Goal: Navigation & Orientation: Find specific page/section

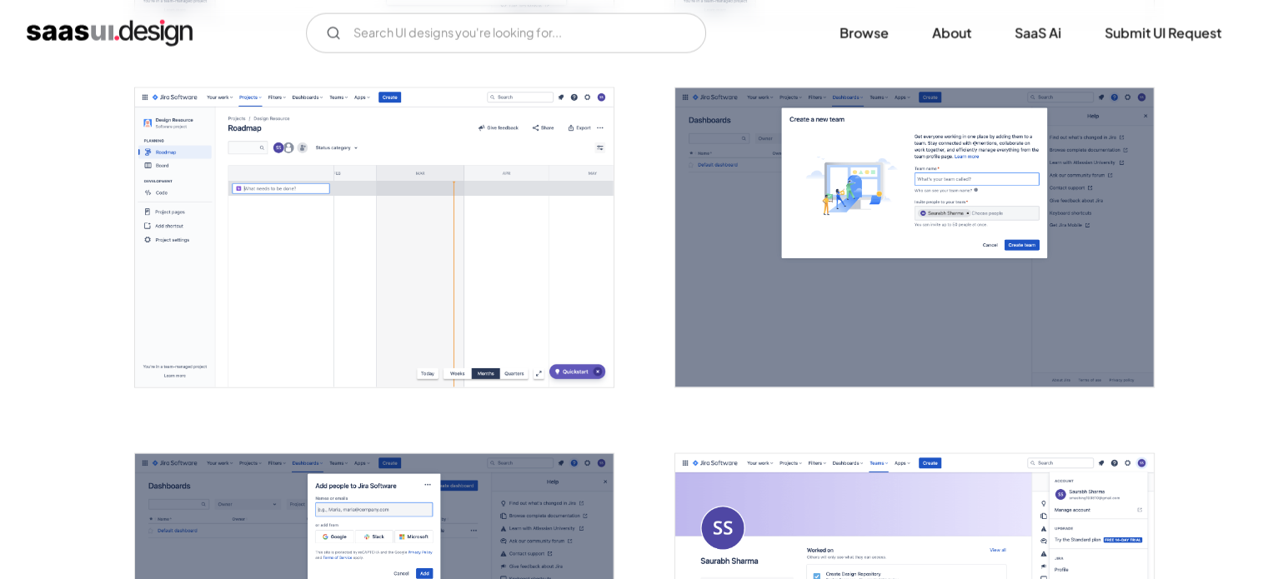
scroll to position [3571, 0]
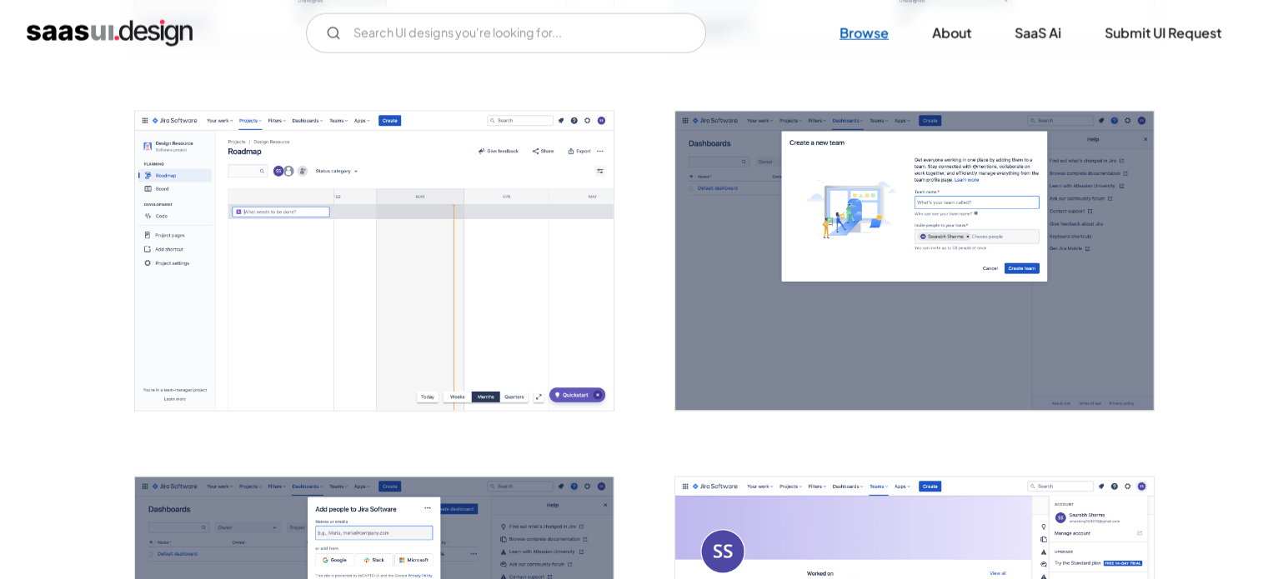
click at [867, 29] on link "Browse" at bounding box center [863, 33] width 89 height 37
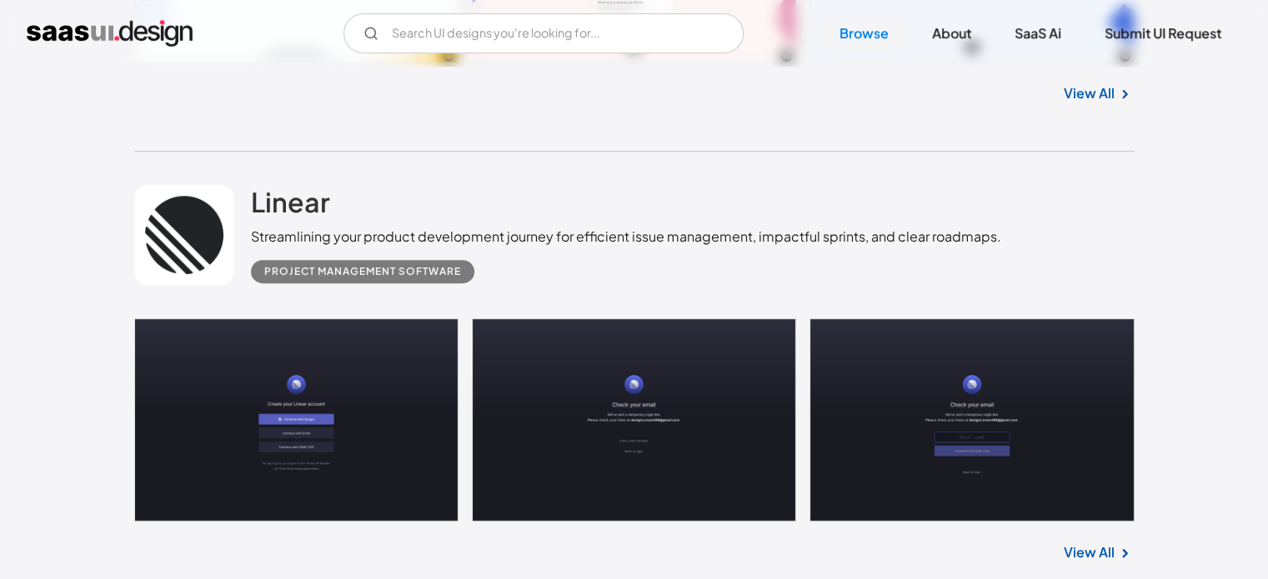
scroll to position [770, 0]
click at [298, 202] on h2 "Linear" at bounding box center [290, 201] width 79 height 33
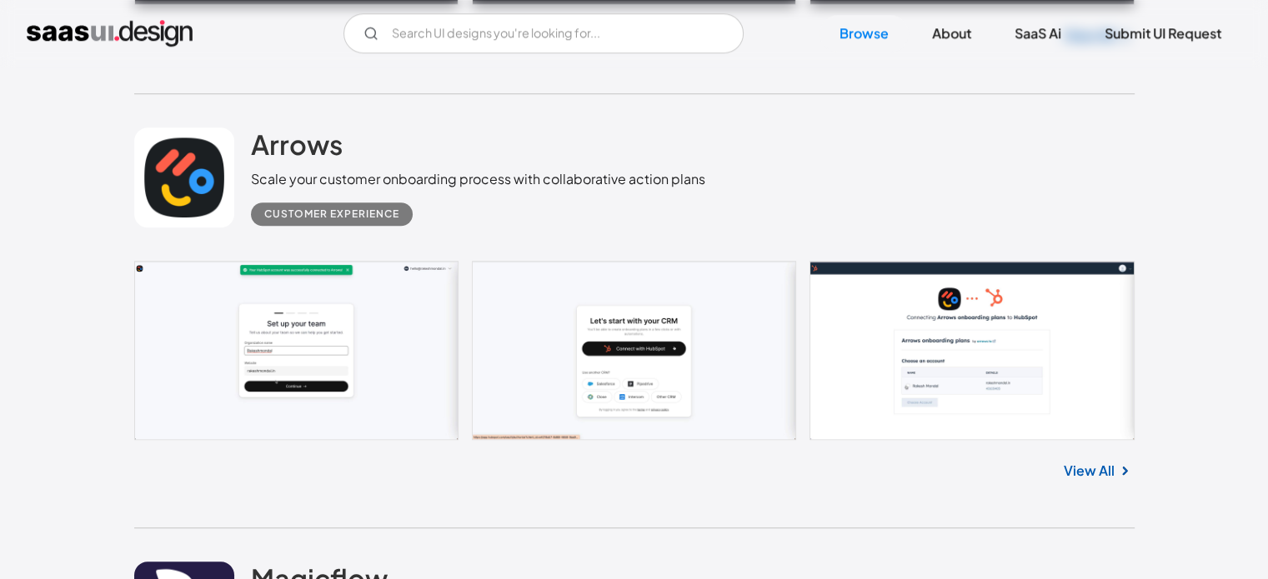
scroll to position [1287, 0]
click at [270, 153] on h2 "Arrows" at bounding box center [297, 144] width 92 height 33
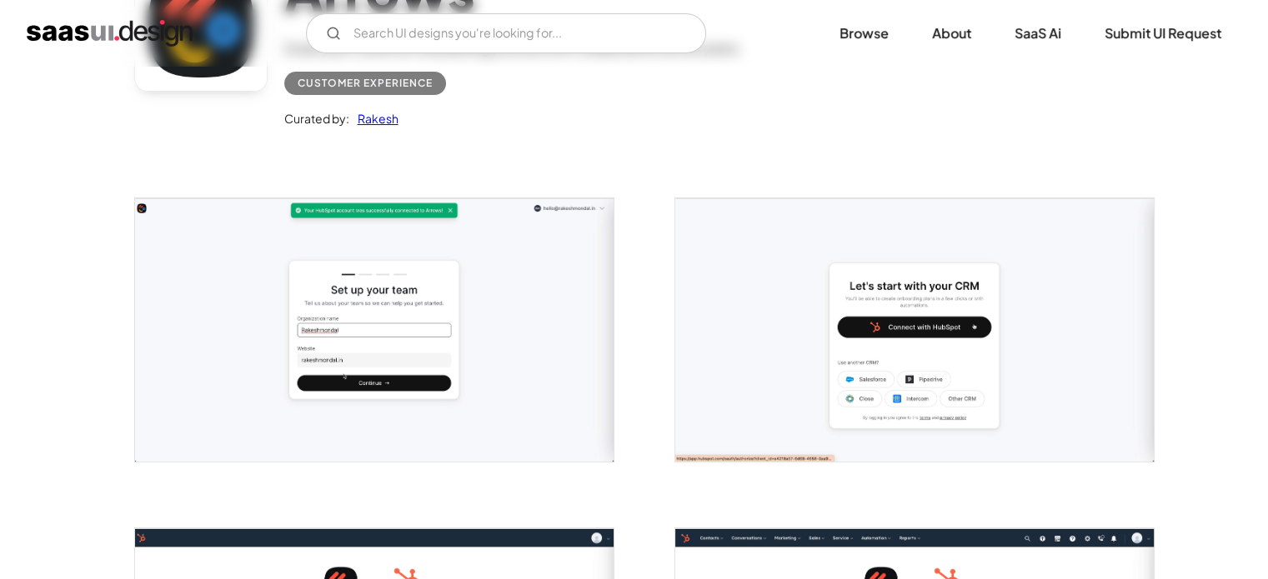
scroll to position [190, 0]
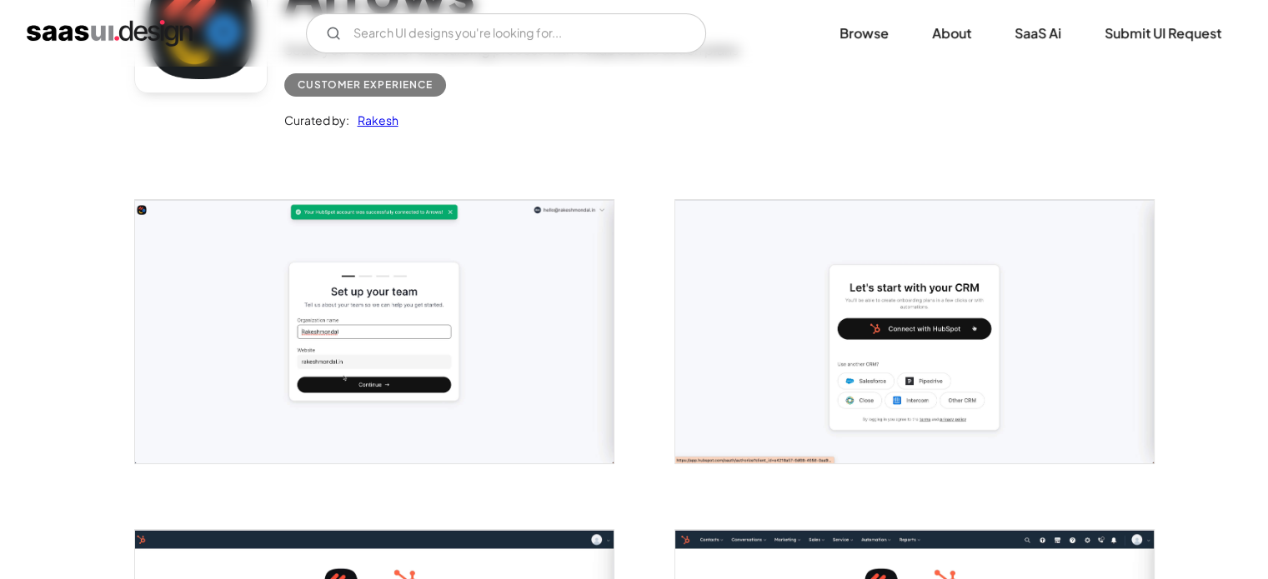
click at [373, 113] on link "Rakesh" at bounding box center [373, 120] width 49 height 20
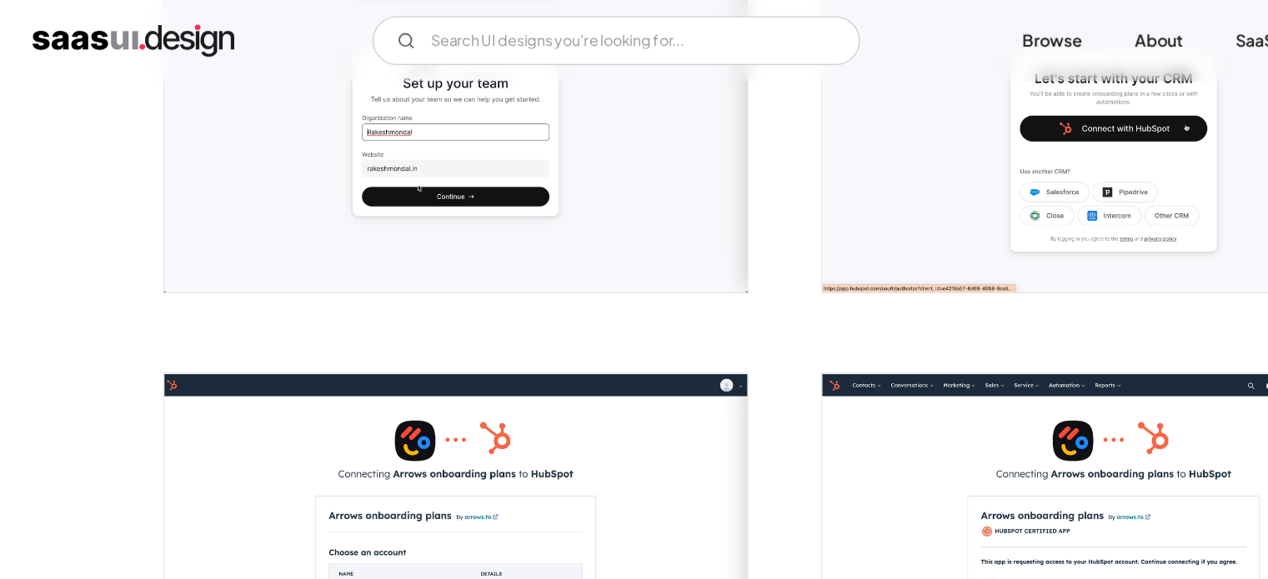
scroll to position [0, 0]
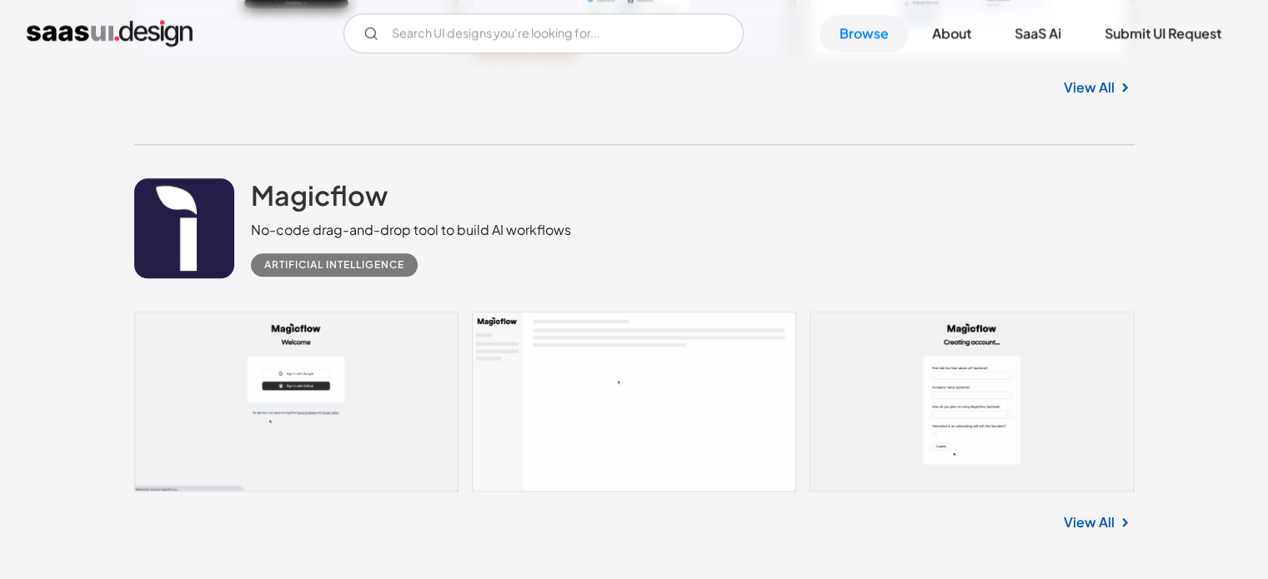
scroll to position [1670, 0]
click at [291, 191] on h2 "Magicflow" at bounding box center [319, 195] width 137 height 33
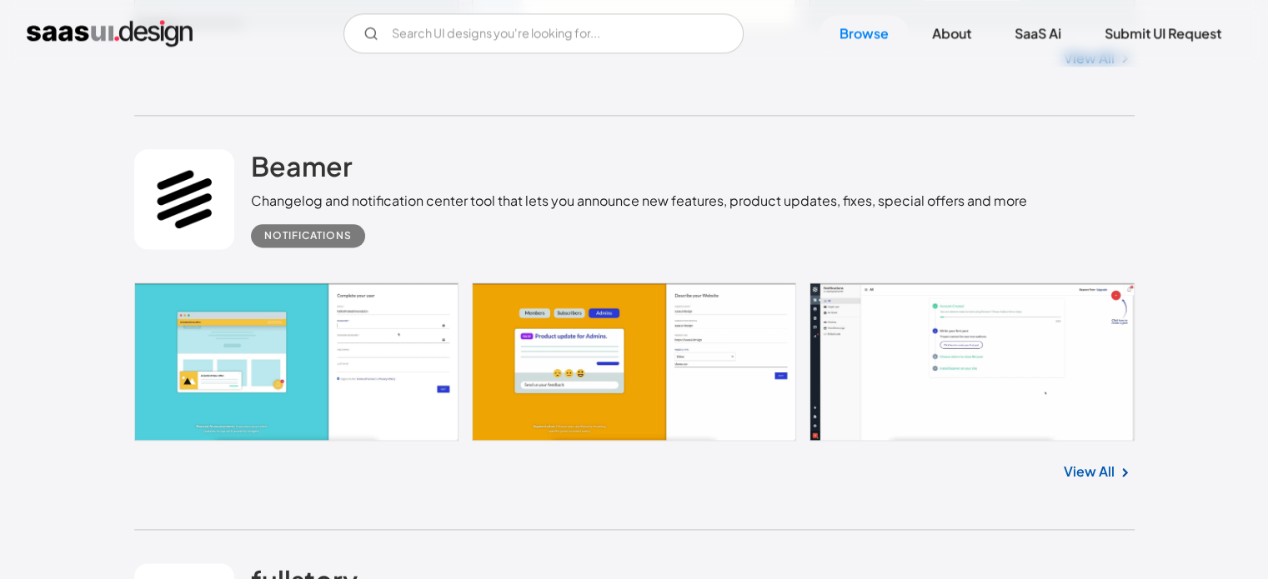
scroll to position [2144, 0]
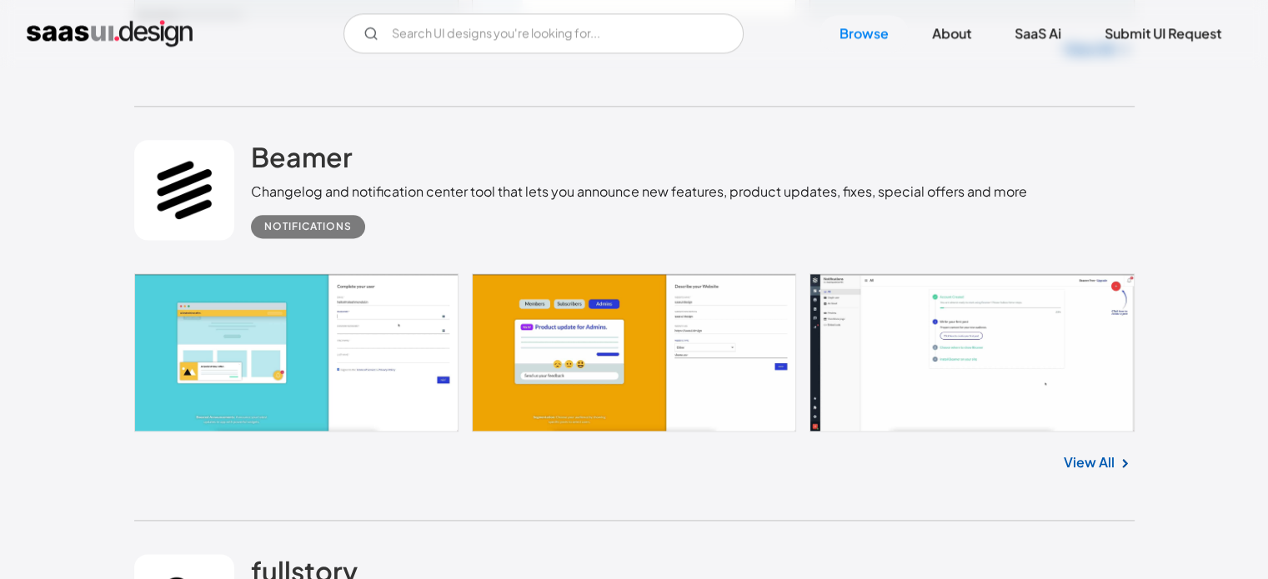
click at [203, 200] on link at bounding box center [184, 190] width 100 height 100
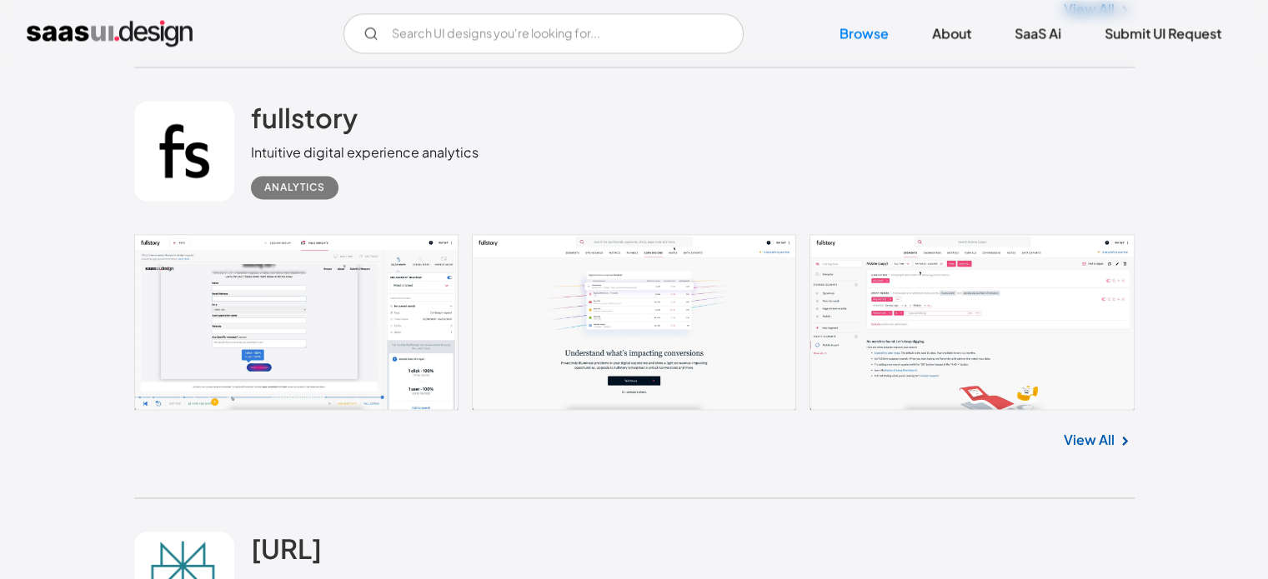
scroll to position [2587, 0]
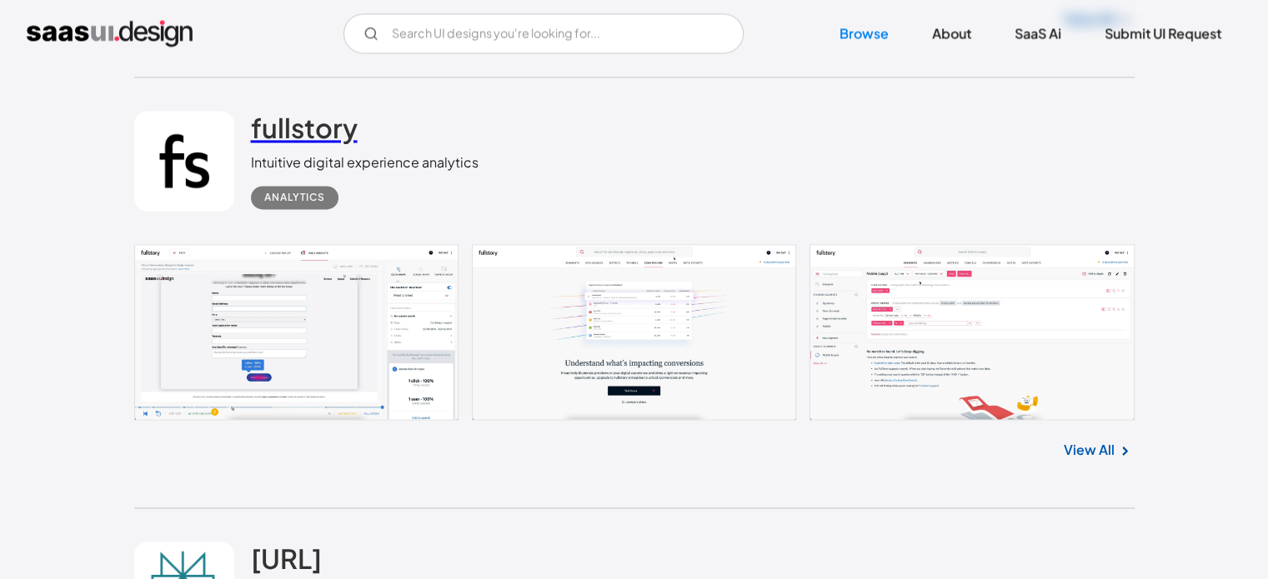
click at [309, 132] on h2 "fullstory" at bounding box center [304, 127] width 107 height 33
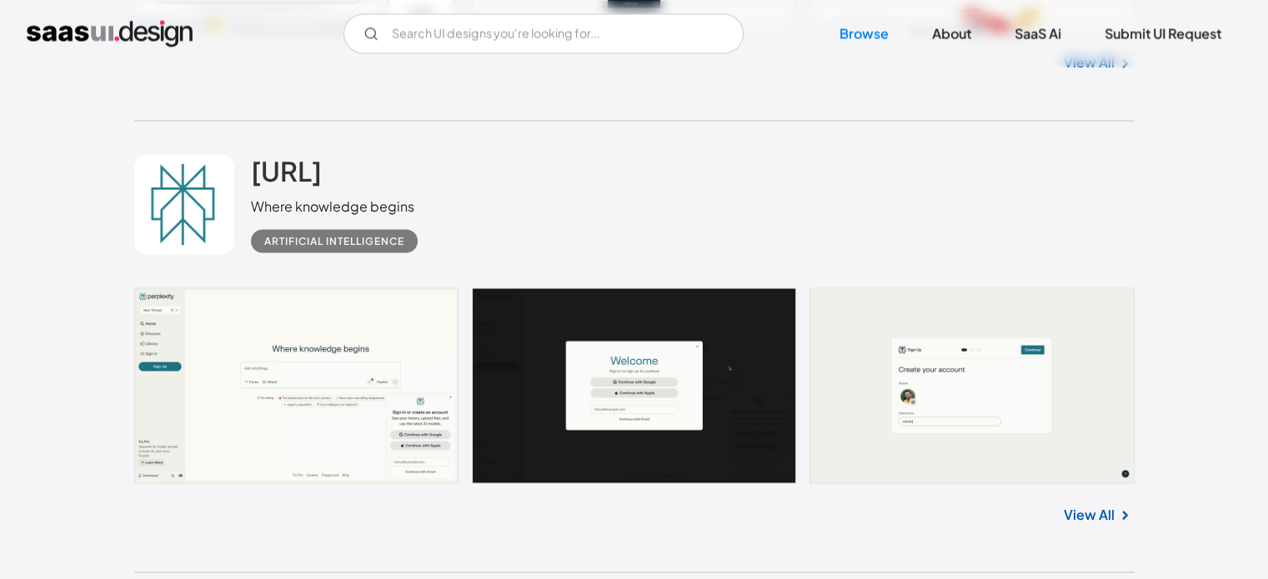
scroll to position [2977, 0]
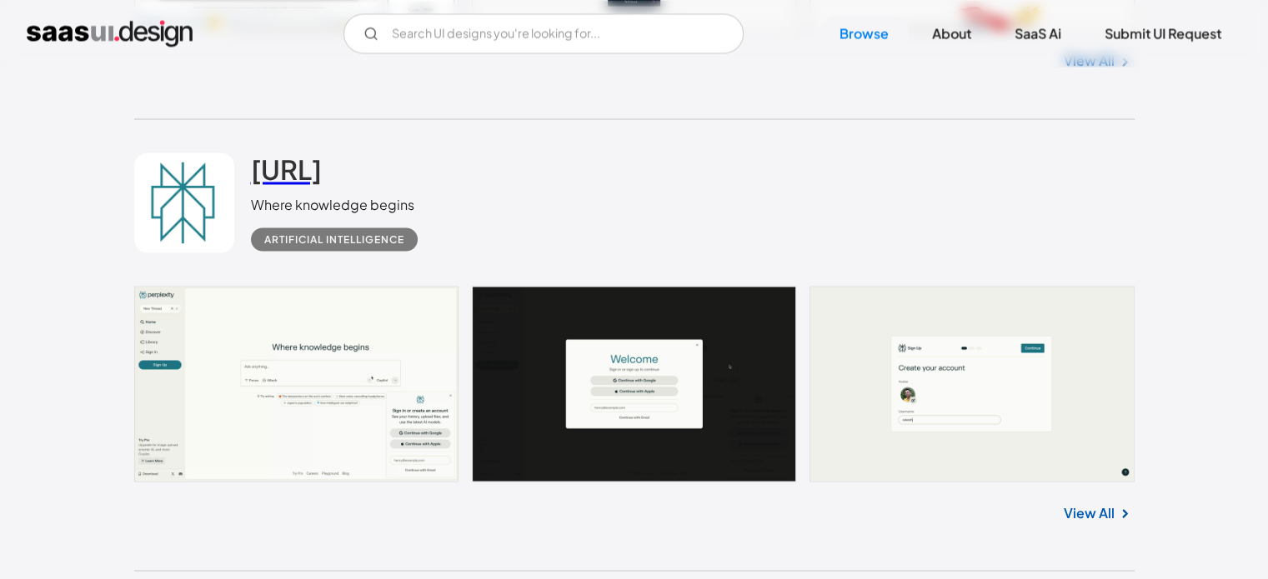
click at [322, 171] on h2 "[URL]" at bounding box center [286, 169] width 71 height 33
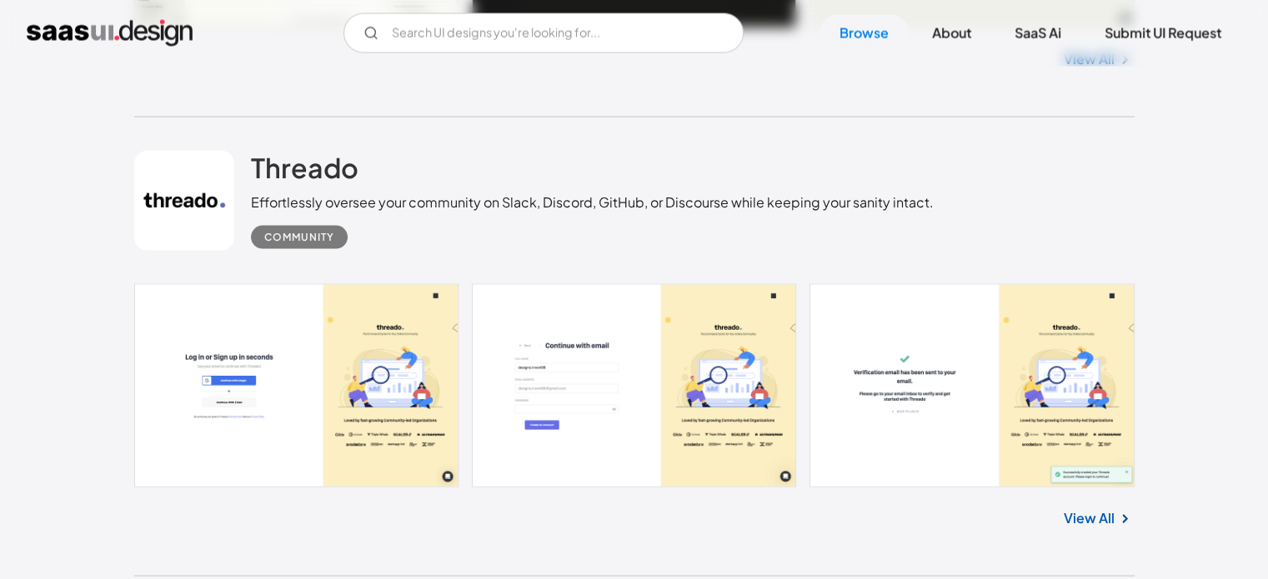
scroll to position [3431, 0]
drag, startPoint x: 313, startPoint y: 203, endPoint x: 538, endPoint y: 208, distance: 225.1
click at [538, 208] on div "Effortlessly oversee your community on Slack, Discord, GitHub, or Discourse whi…" at bounding box center [592, 202] width 683 height 20
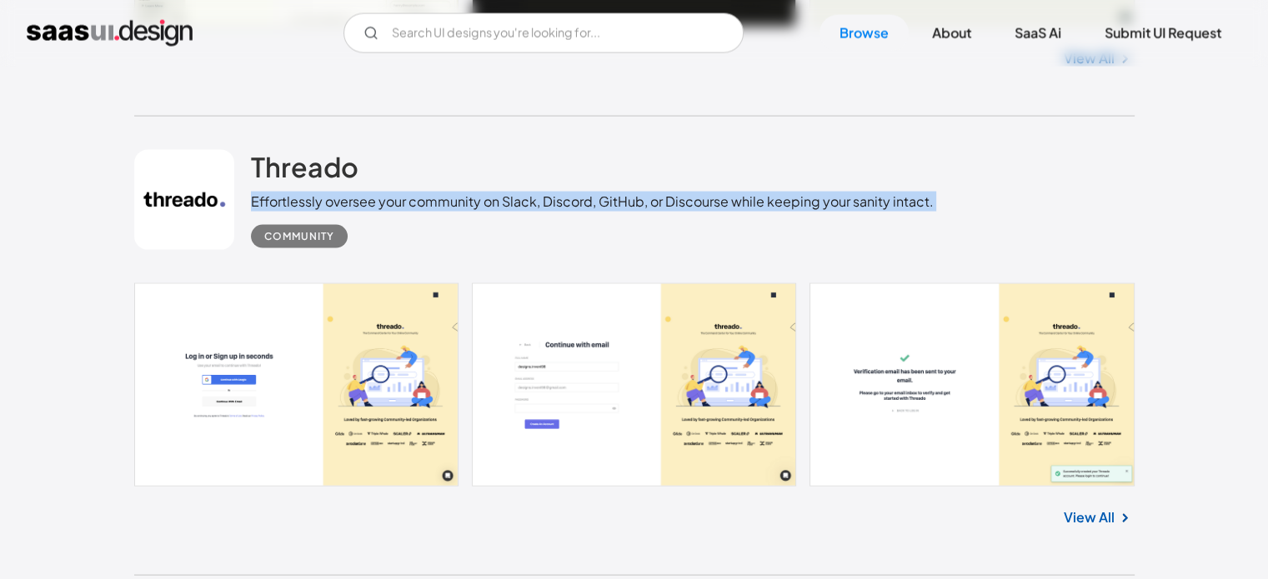
click at [538, 208] on div "Effortlessly oversee your community on Slack, Discord, GitHub, or Discourse whi…" at bounding box center [592, 202] width 683 height 20
click at [322, 152] on h2 "Threado" at bounding box center [305, 166] width 108 height 33
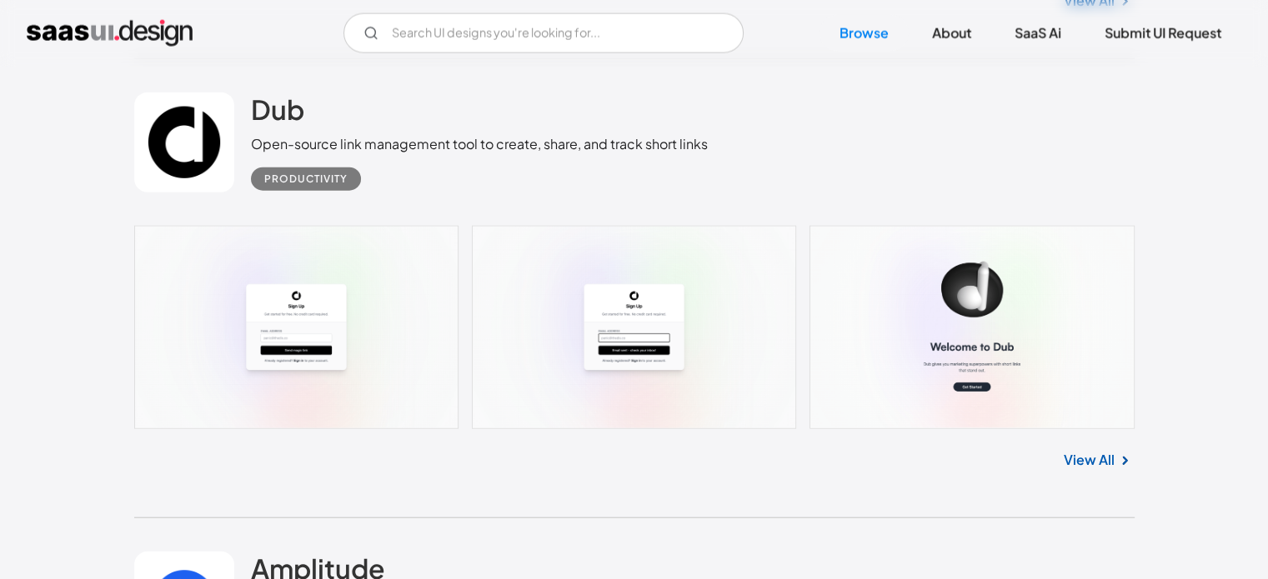
scroll to position [3951, 0]
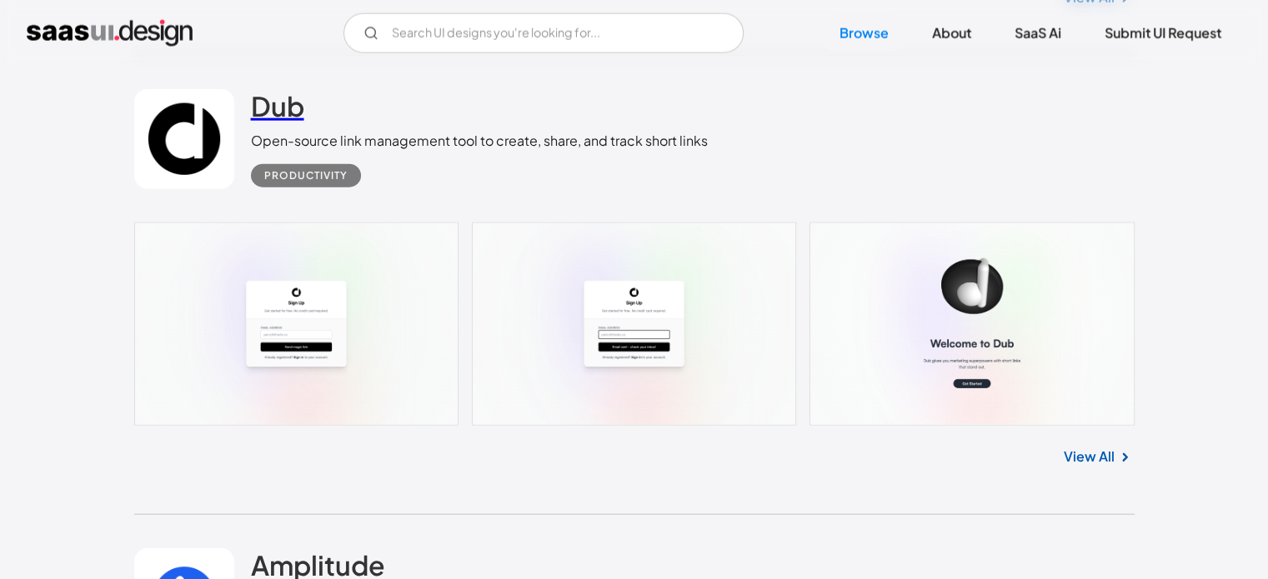
click at [273, 112] on h2 "Dub" at bounding box center [277, 105] width 53 height 33
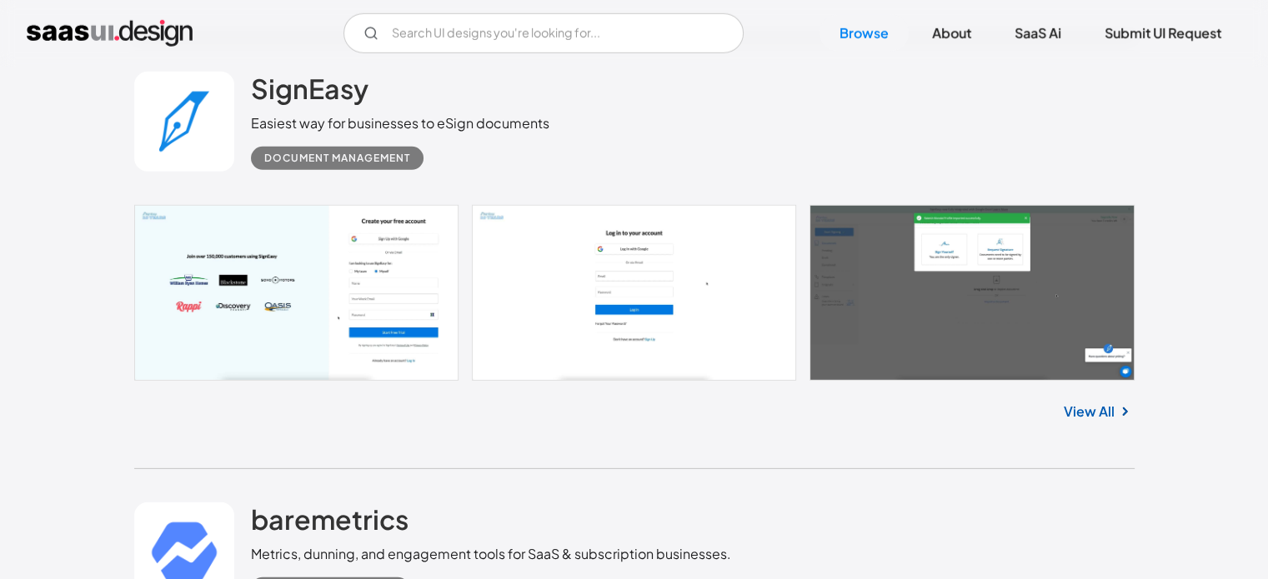
scroll to position [4868, 0]
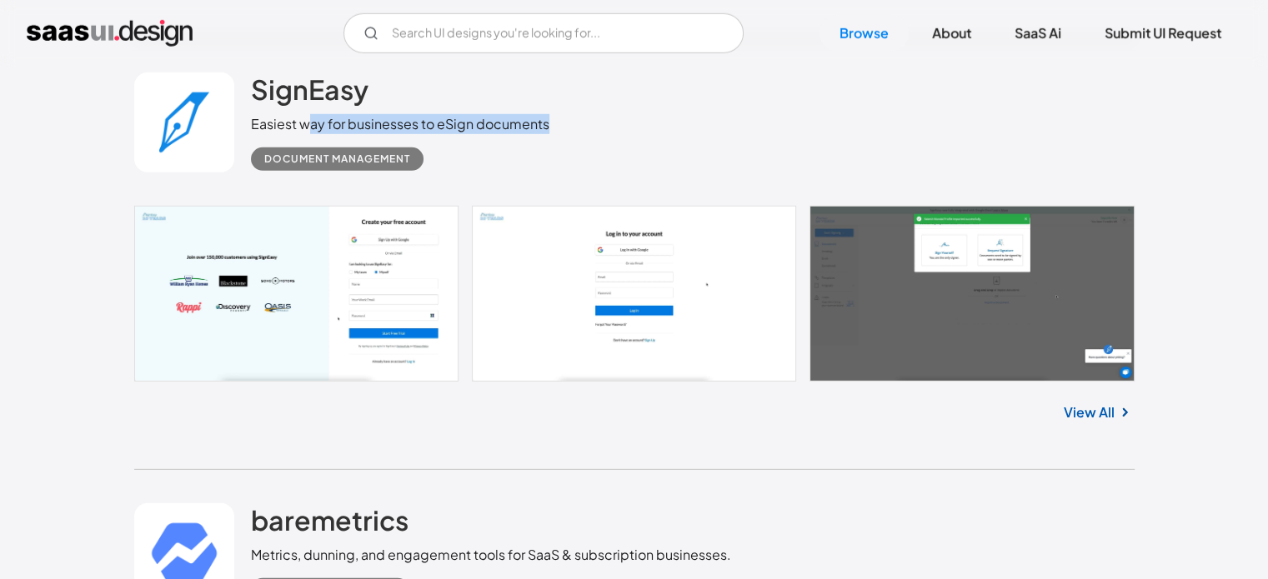
drag, startPoint x: 307, startPoint y: 128, endPoint x: 594, endPoint y: 133, distance: 287.6
click at [594, 133] on div "SignEasy Easiest way for businesses to eSign documents Document Management" at bounding box center [634, 122] width 1000 height 167
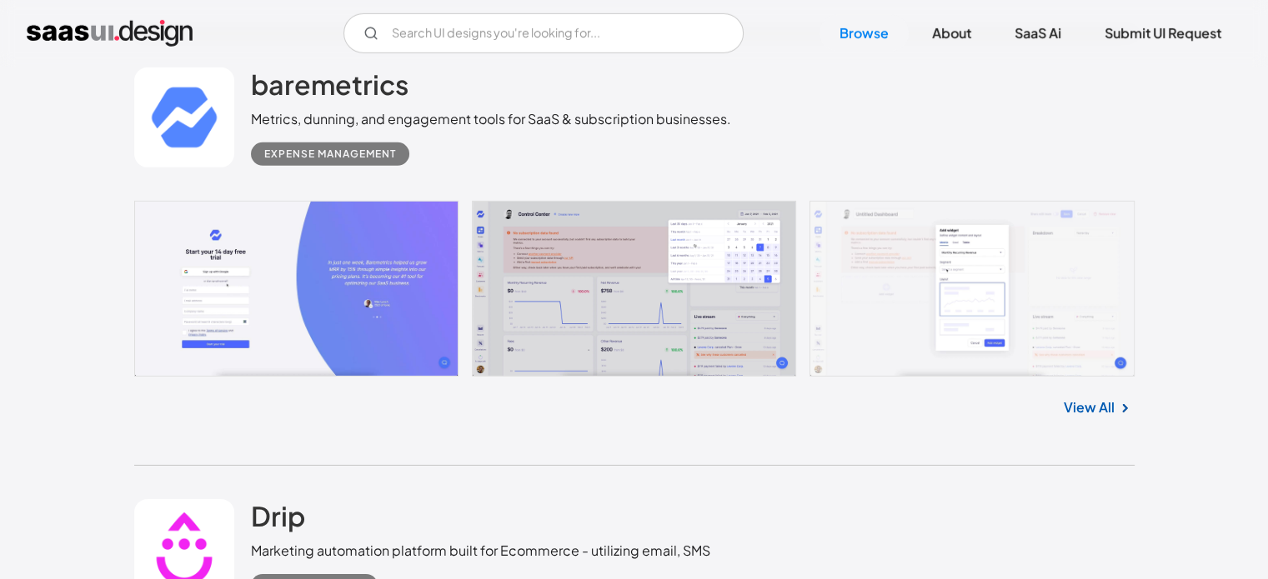
scroll to position [5302, 0]
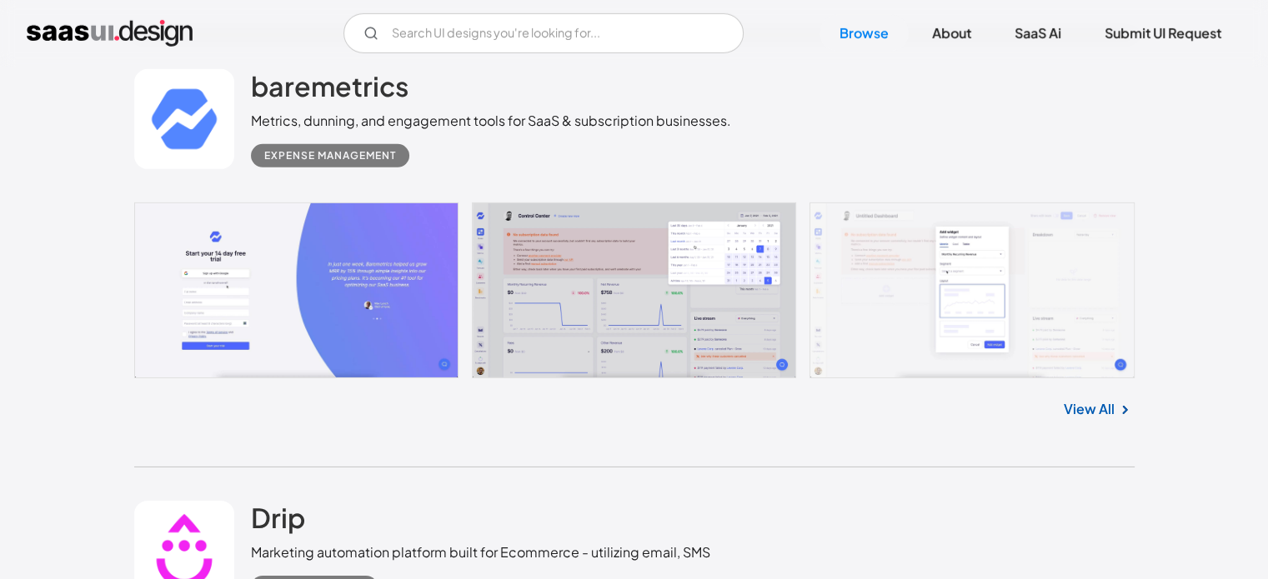
click at [263, 119] on div "Metrics, dunning, and engagement tools for SaaS & subscription businesses." at bounding box center [491, 121] width 480 height 20
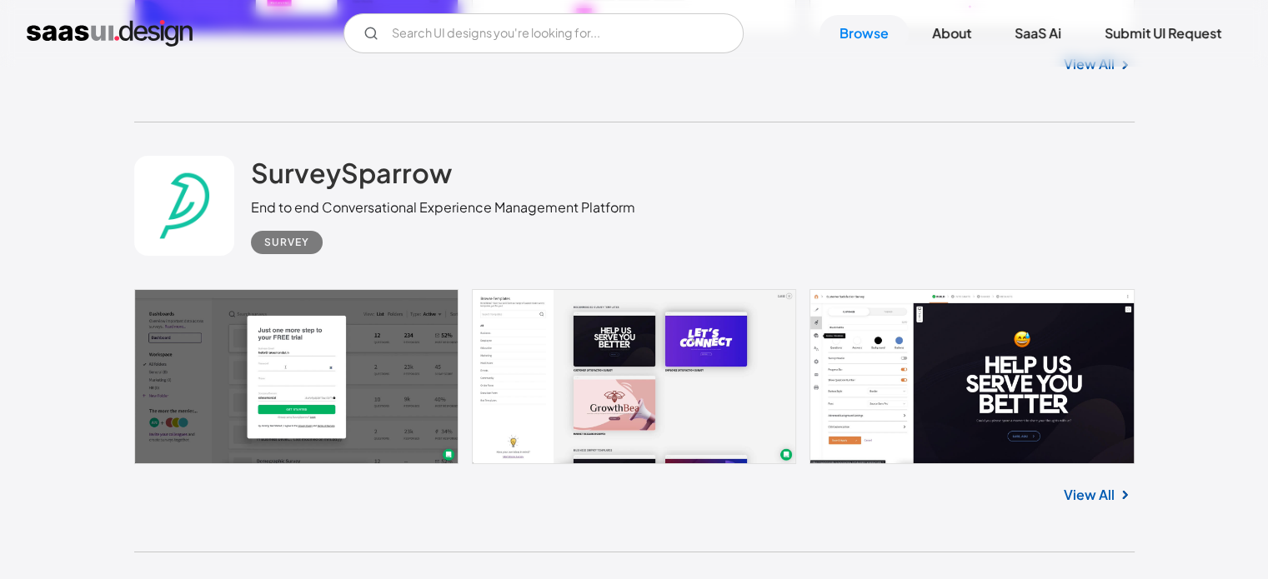
scroll to position [6079, 0]
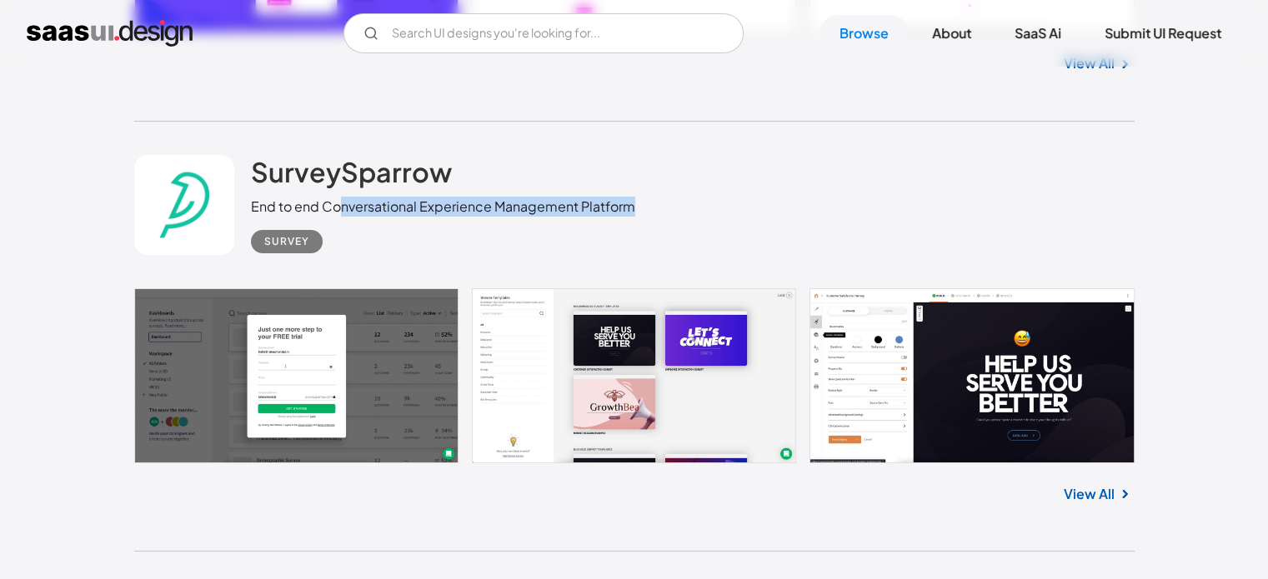
drag, startPoint x: 343, startPoint y: 206, endPoint x: 677, endPoint y: 200, distance: 334.3
click at [677, 200] on div "SurveySparrow End to end Conversational Experience Management Platform Survey" at bounding box center [634, 205] width 1000 height 167
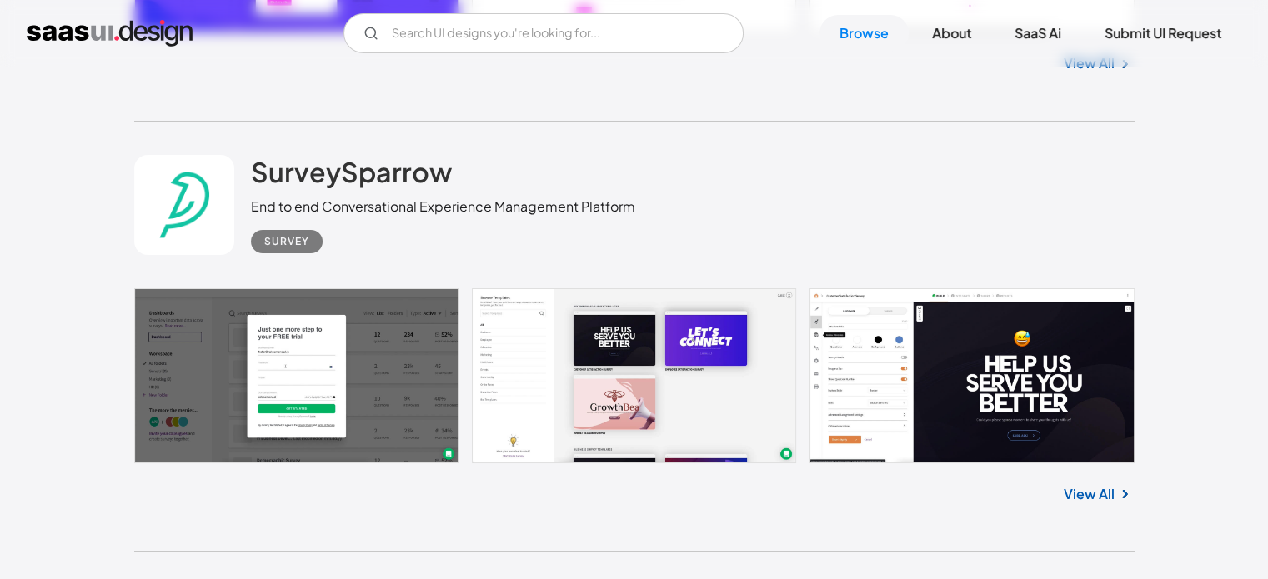
scroll to position [6154, 0]
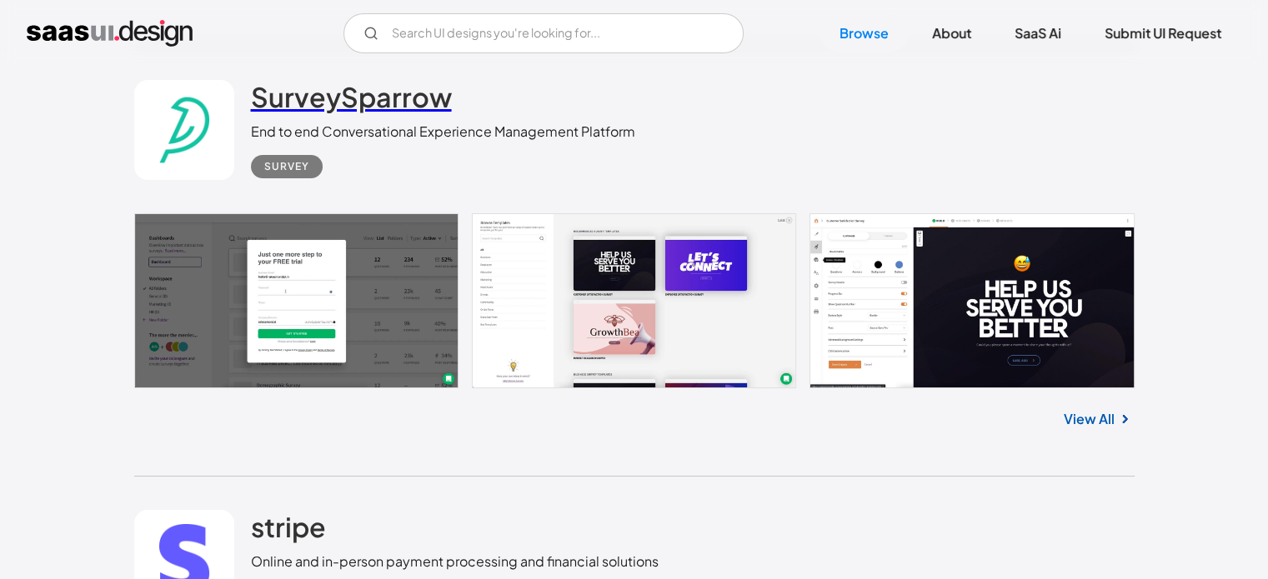
click at [341, 95] on h2 "SurveySparrow" at bounding box center [351, 96] width 201 height 33
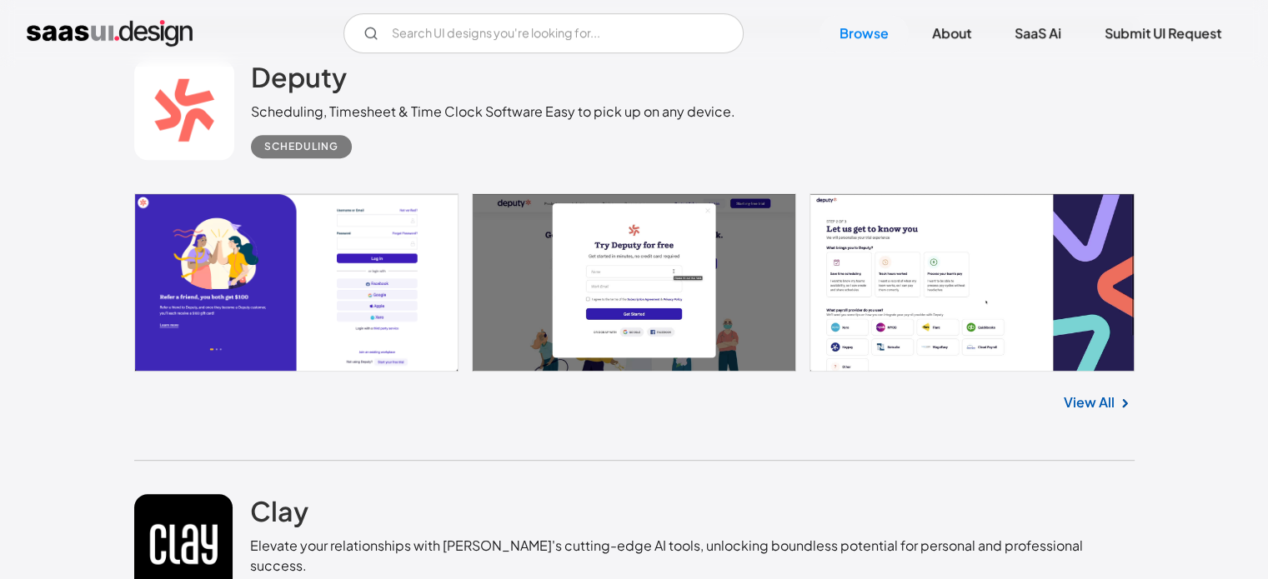
scroll to position [7058, 0]
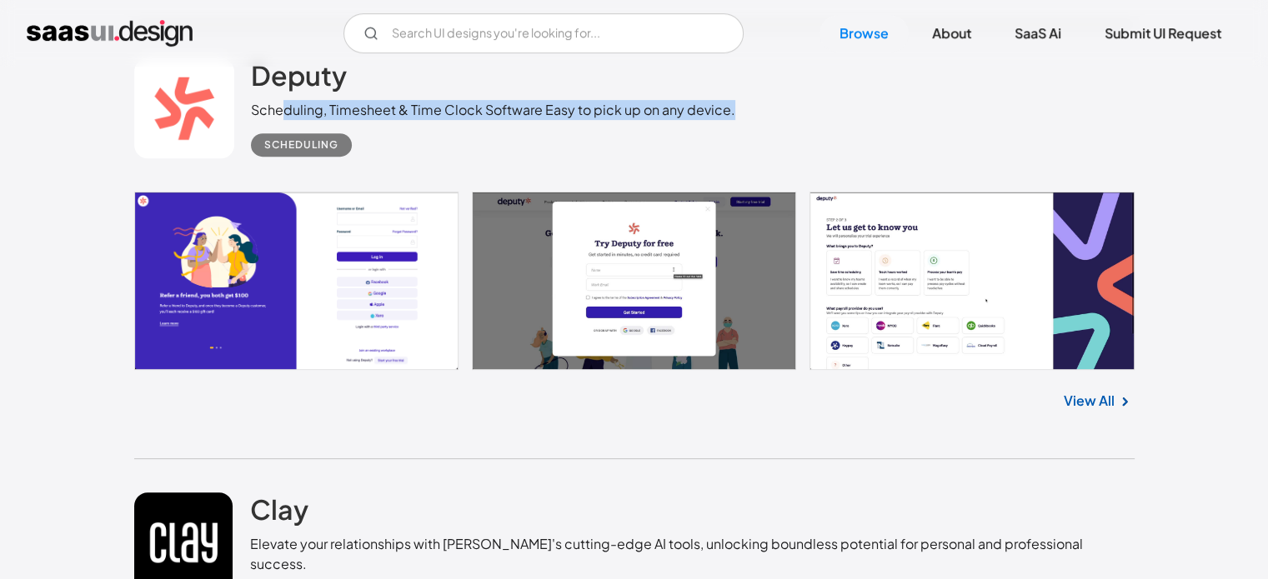
drag, startPoint x: 279, startPoint y: 108, endPoint x: 747, endPoint y: 110, distance: 467.6
click at [747, 110] on div "Deputy Scheduling, Timesheet & Time Clock Software Easy to pick up on any devic…" at bounding box center [634, 108] width 1000 height 167
click at [312, 80] on h2 "Deputy" at bounding box center [299, 74] width 96 height 33
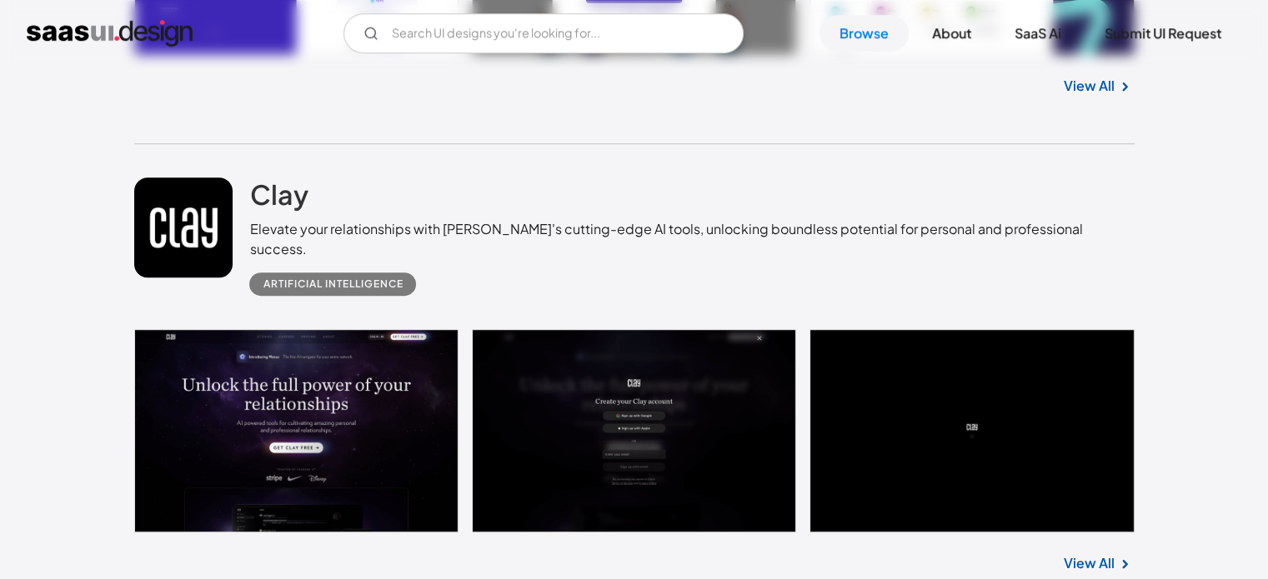
scroll to position [7329, 0]
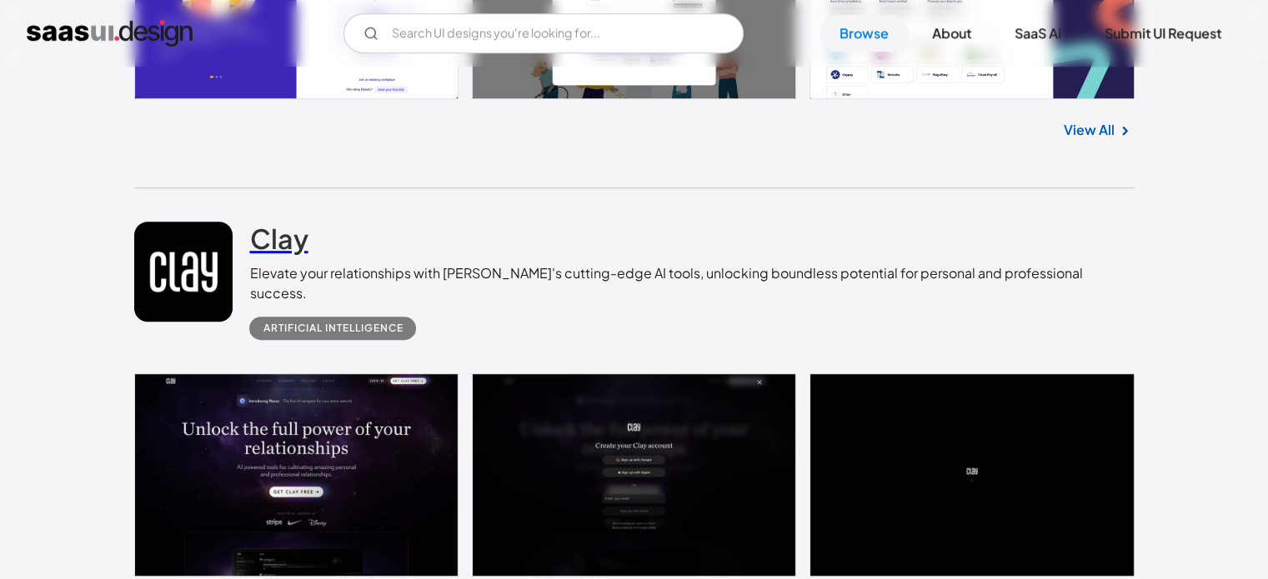
click at [280, 251] on h2 "Clay" at bounding box center [278, 238] width 58 height 33
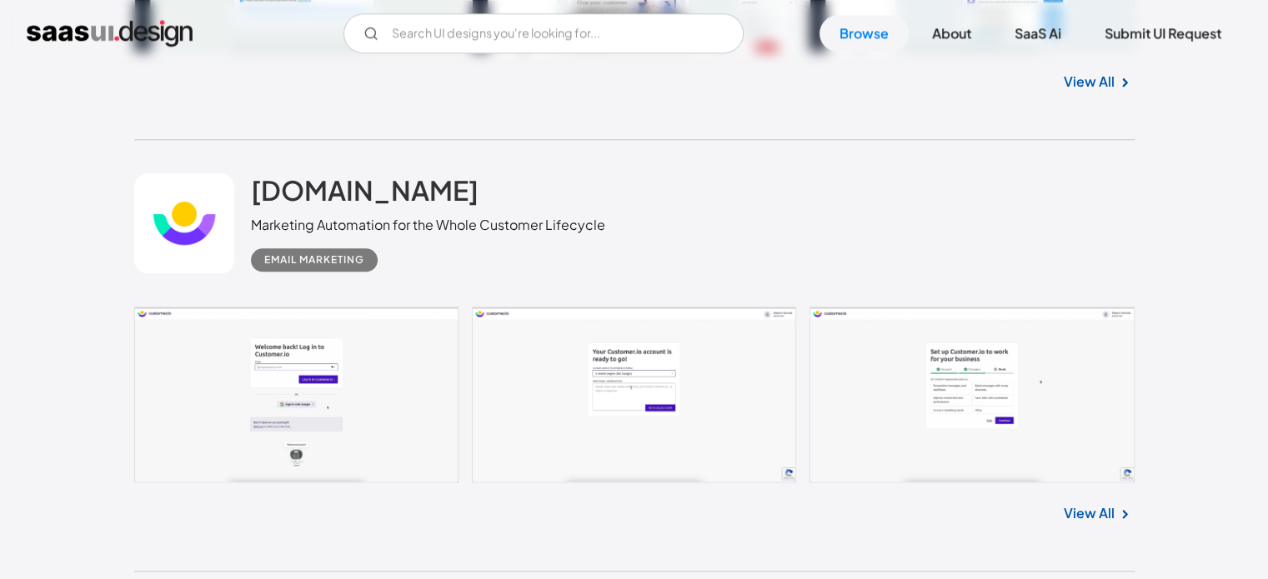
scroll to position [8285, 0]
click at [305, 181] on h2 "[DOMAIN_NAME]" at bounding box center [365, 190] width 228 height 33
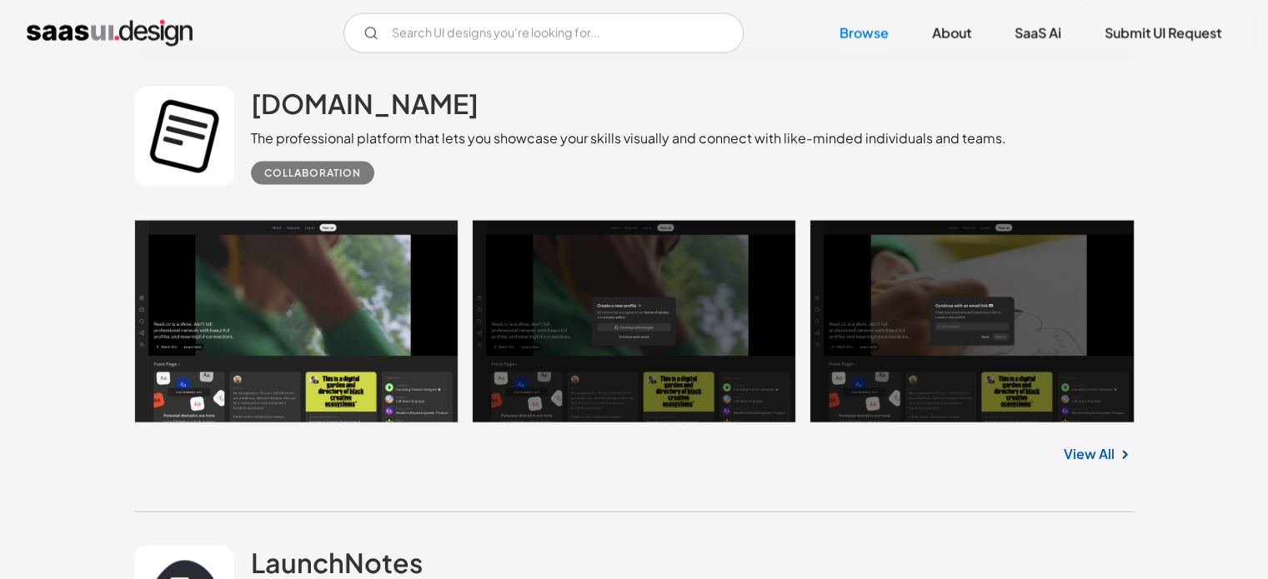
scroll to position [10106, 0]
click at [303, 128] on div "The professional platform that lets you showcase your skills visually and conne…" at bounding box center [628, 138] width 755 height 20
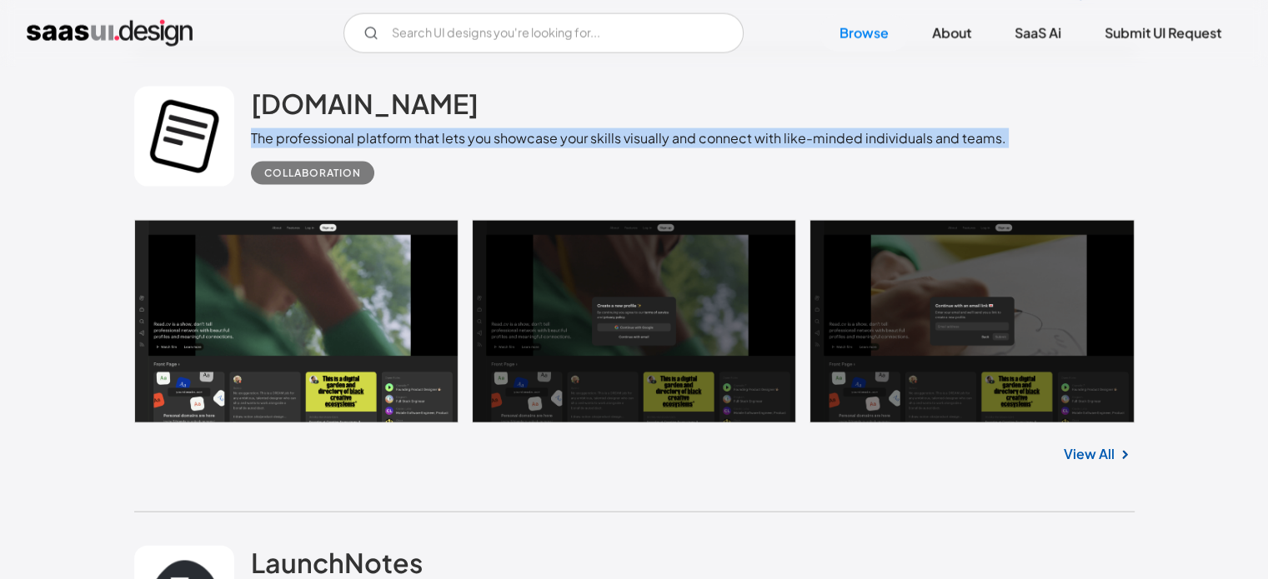
click at [303, 128] on div "The professional platform that lets you showcase your skills visually and conne…" at bounding box center [628, 138] width 755 height 20
click at [291, 87] on h2 "[DOMAIN_NAME]" at bounding box center [365, 103] width 228 height 33
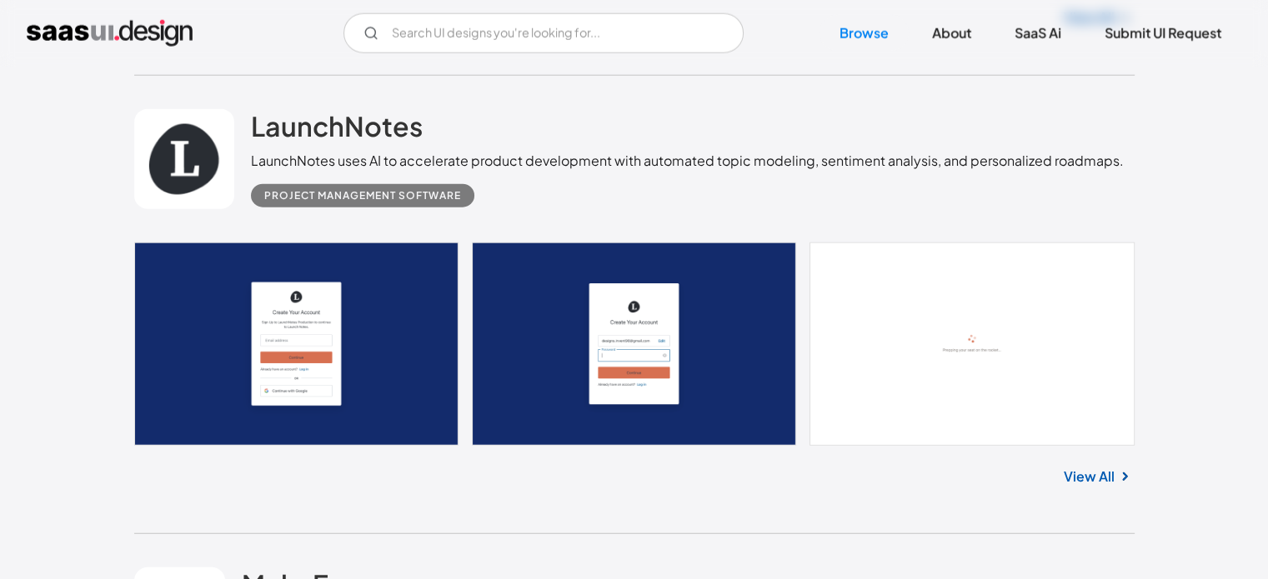
scroll to position [10574, 0]
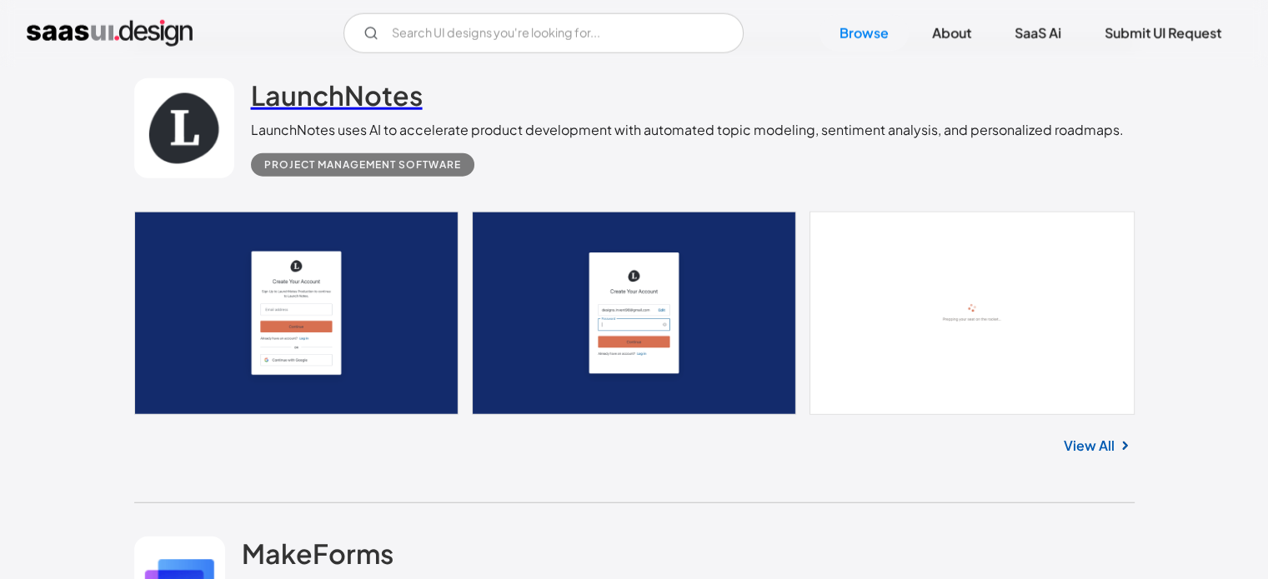
click at [383, 95] on link "LaunchNotes" at bounding box center [337, 99] width 172 height 42
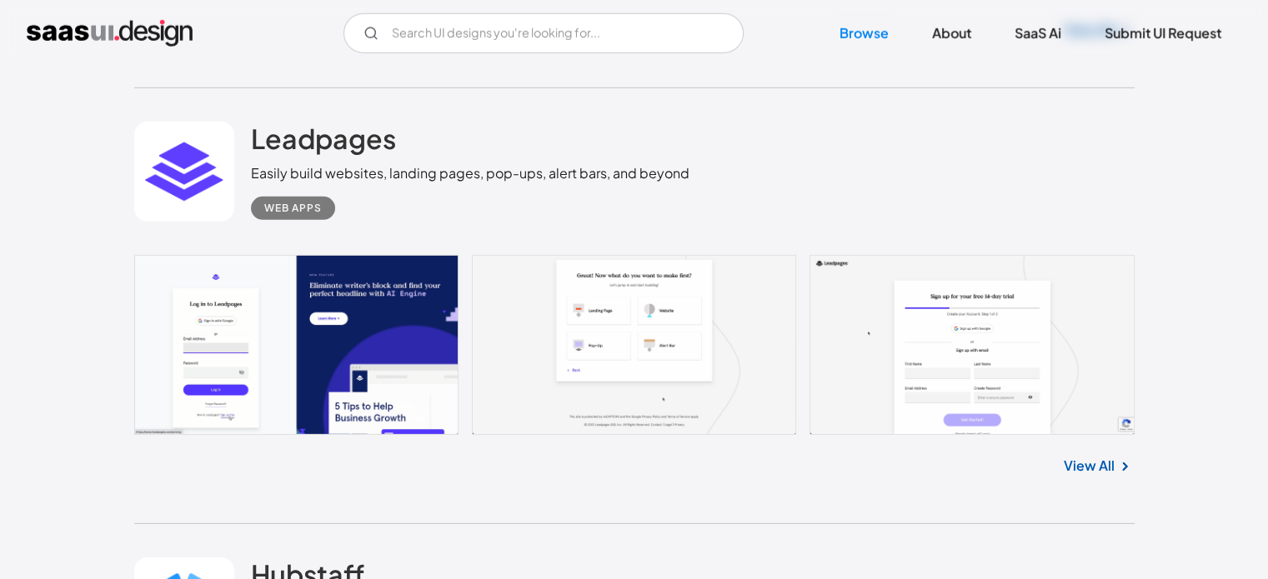
scroll to position [11469, 0]
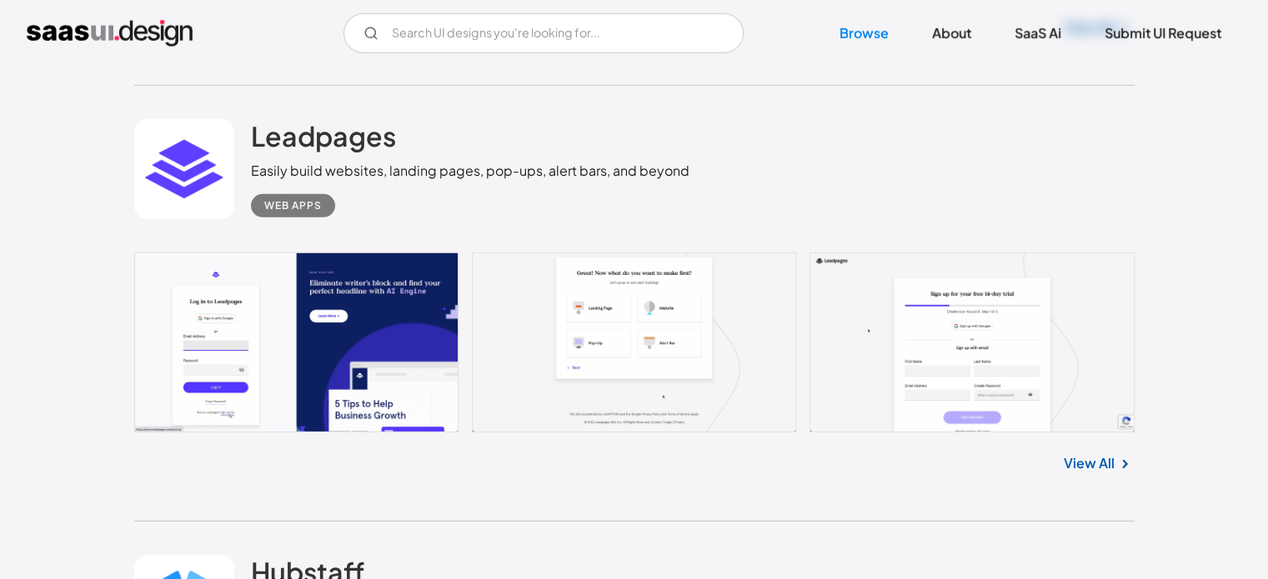
click at [280, 161] on div "Easily build websites, landing pages, pop-ups, alert bars, and beyond" at bounding box center [470, 171] width 438 height 20
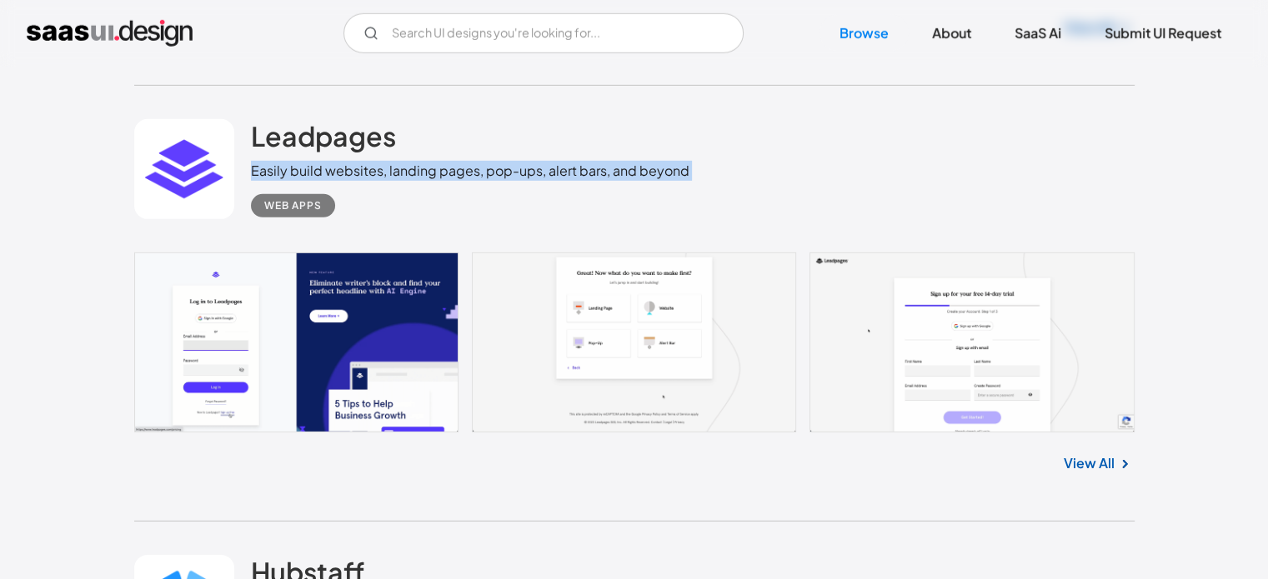
click at [280, 161] on div "Easily build websites, landing pages, pop-ups, alert bars, and beyond" at bounding box center [470, 171] width 438 height 20
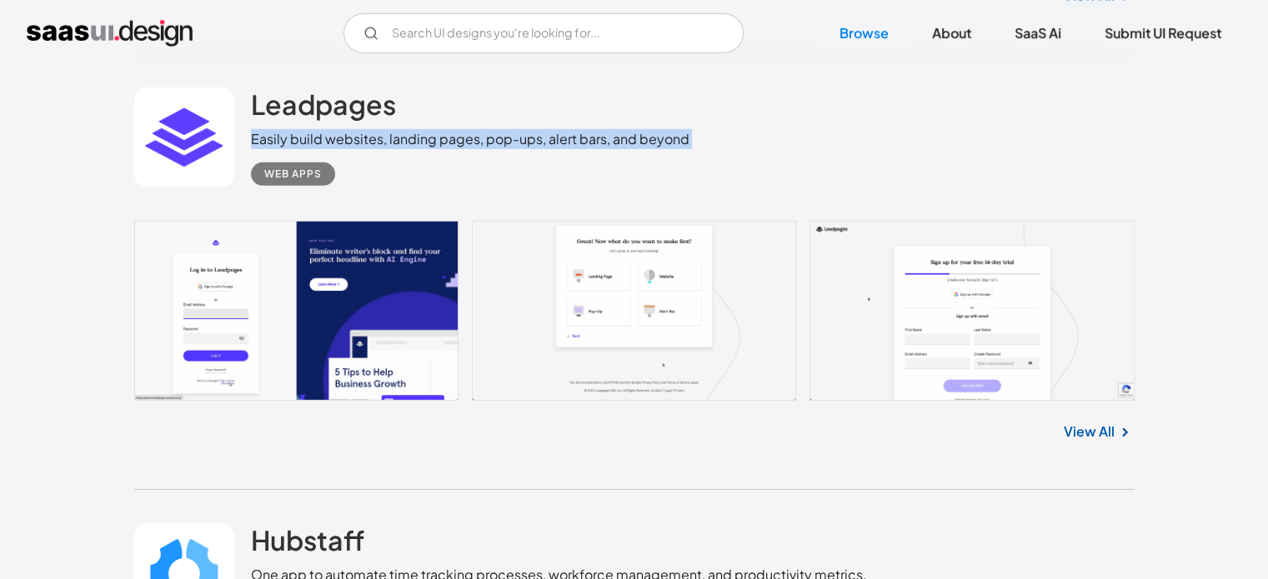
scroll to position [11497, 0]
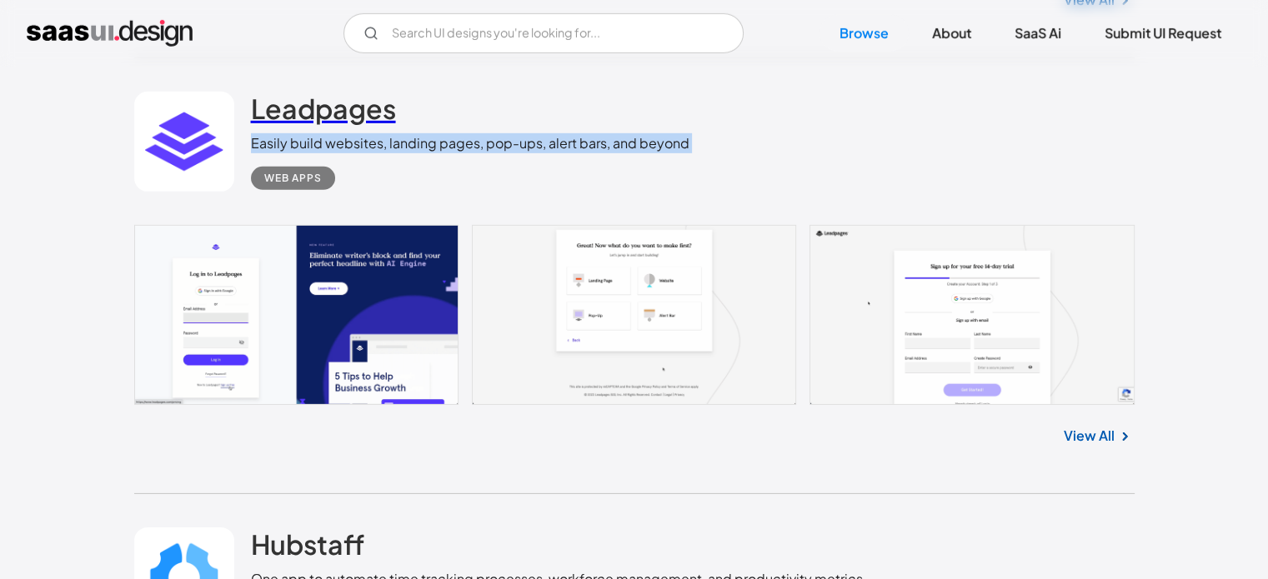
click at [293, 109] on link "Leadpages" at bounding box center [323, 113] width 145 height 42
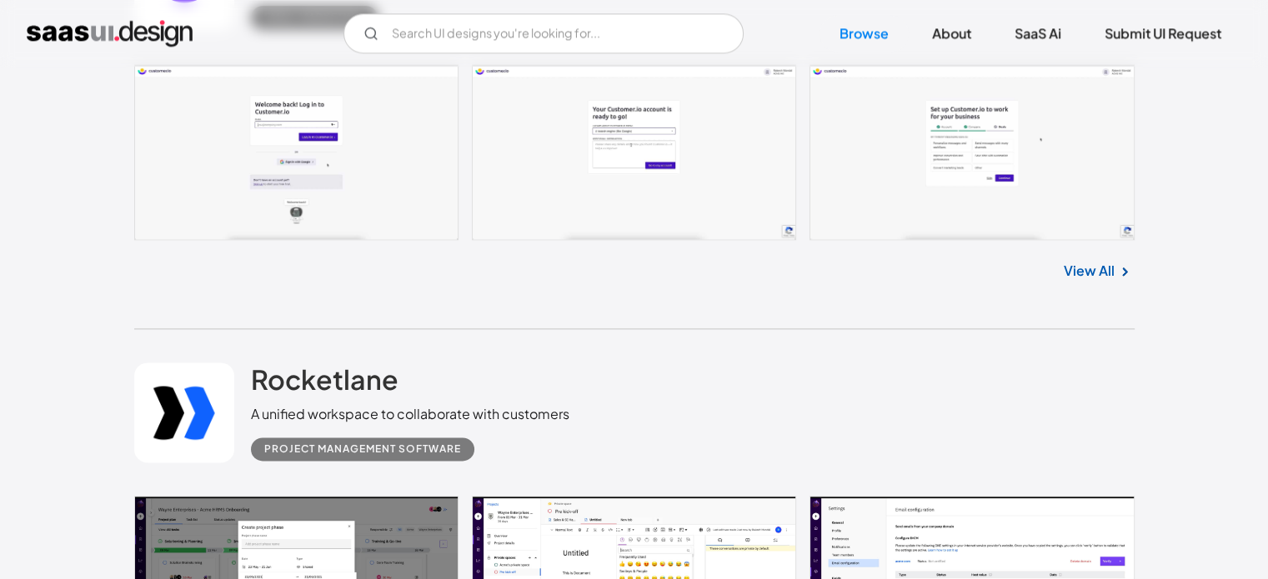
scroll to position [8282, 0]
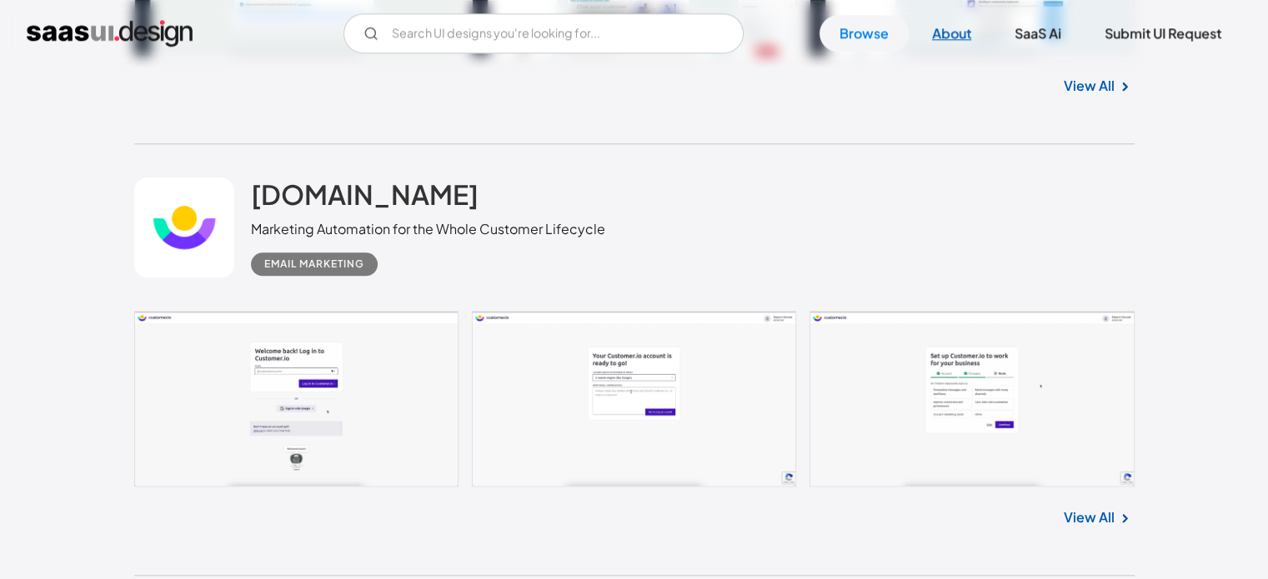
click at [962, 34] on link "About" at bounding box center [951, 33] width 79 height 37
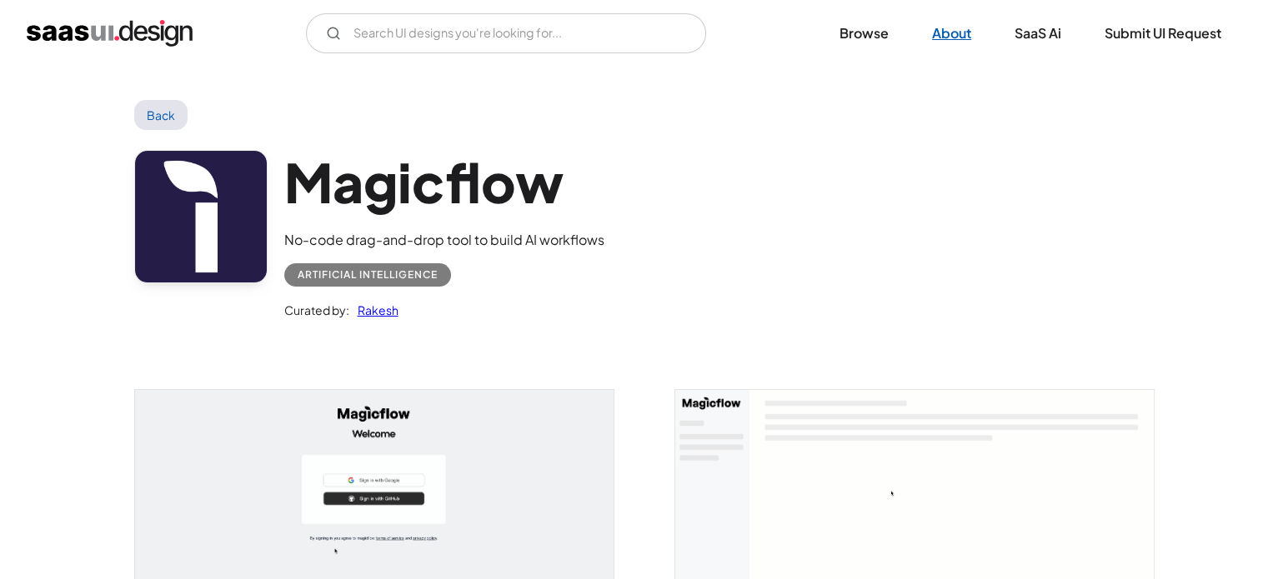
click at [947, 33] on link "About" at bounding box center [951, 33] width 79 height 37
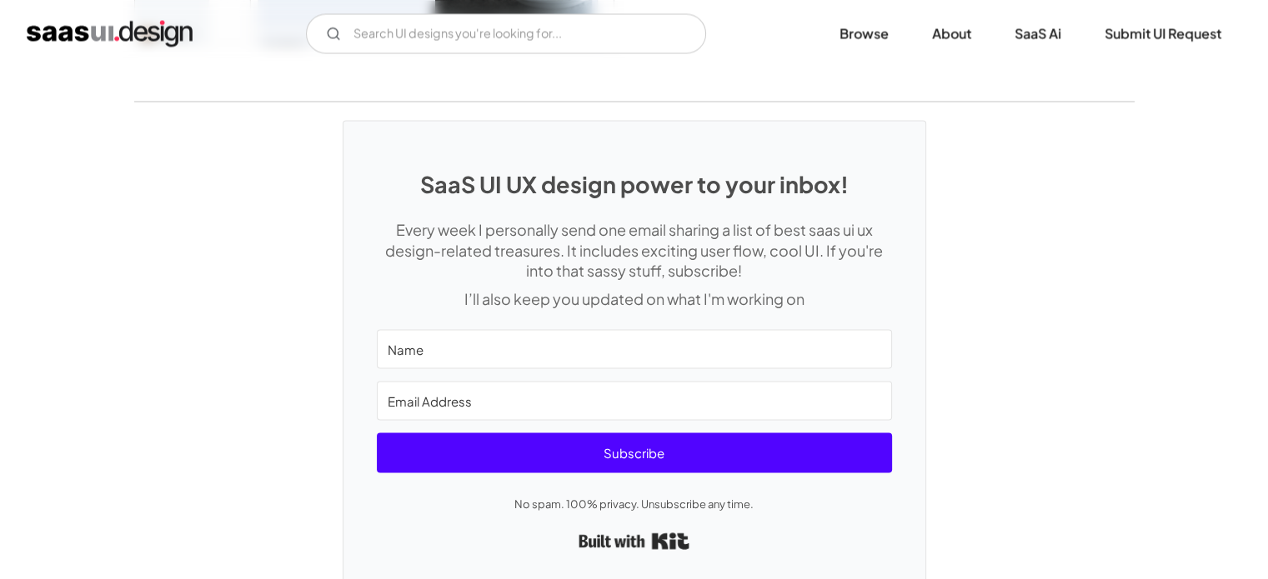
scroll to position [2988, 0]
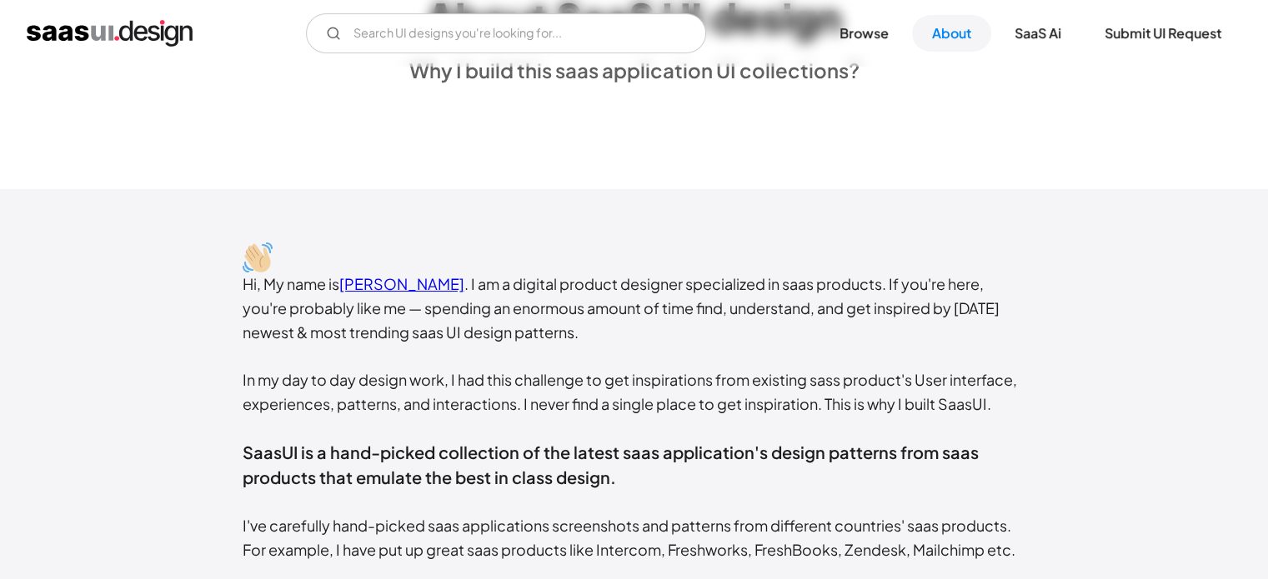
scroll to position [205, 0]
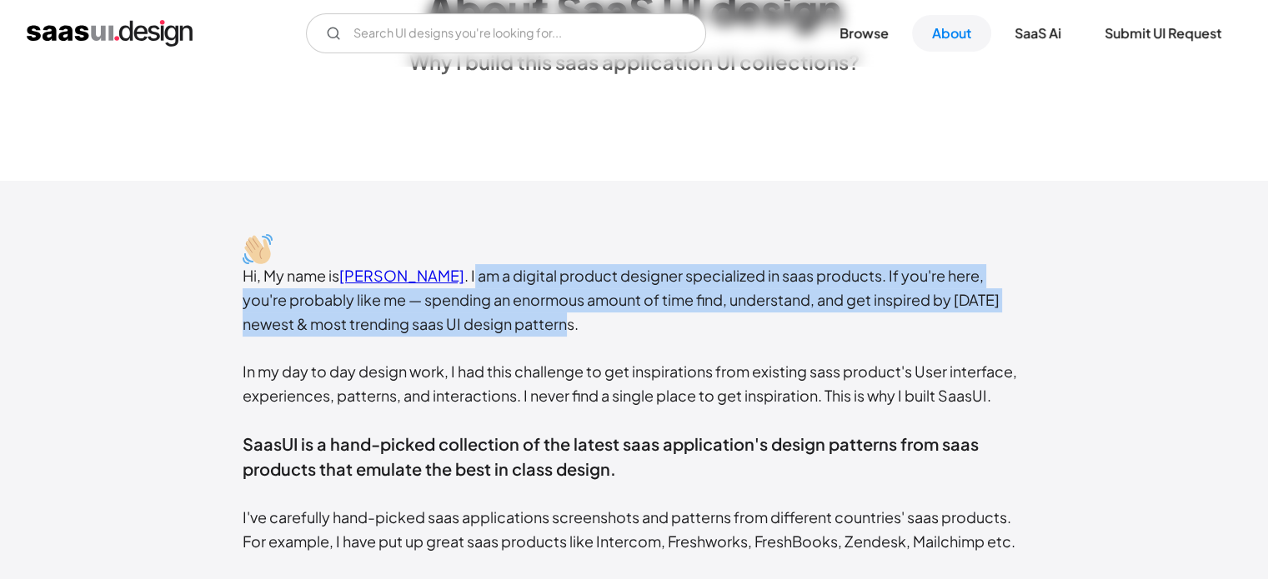
drag, startPoint x: 458, startPoint y: 278, endPoint x: 509, endPoint y: 332, distance: 74.3
click at [509, 332] on div "Hi, My name is Rakesh Mondal . I am a digital product designer specialized in s…" at bounding box center [635, 445] width 784 height 362
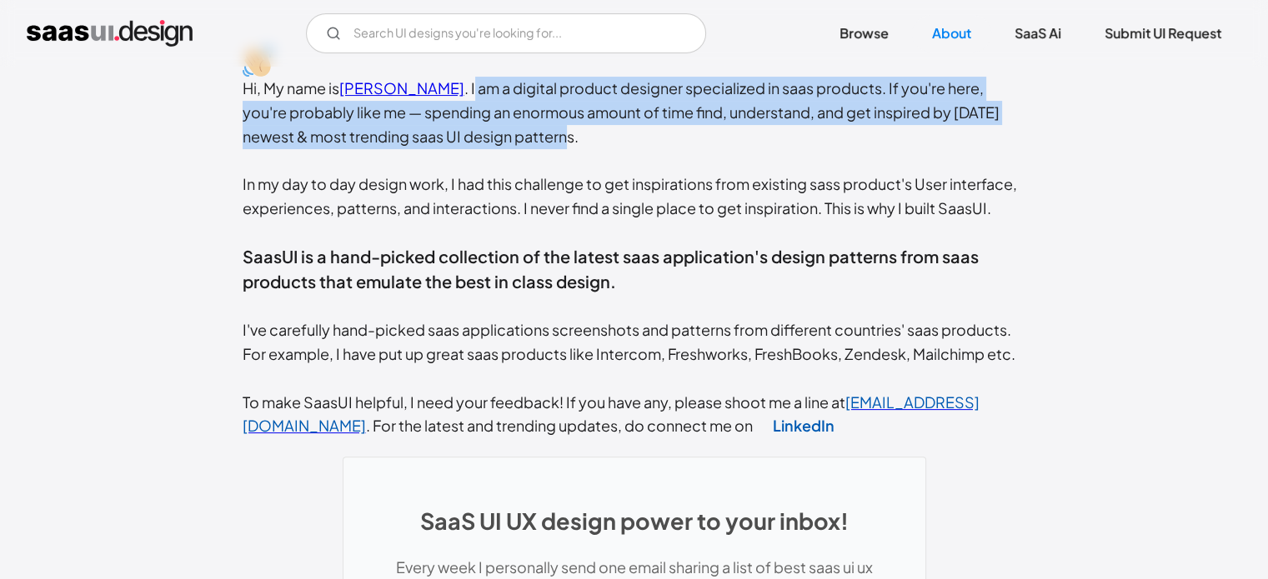
scroll to position [393, 0]
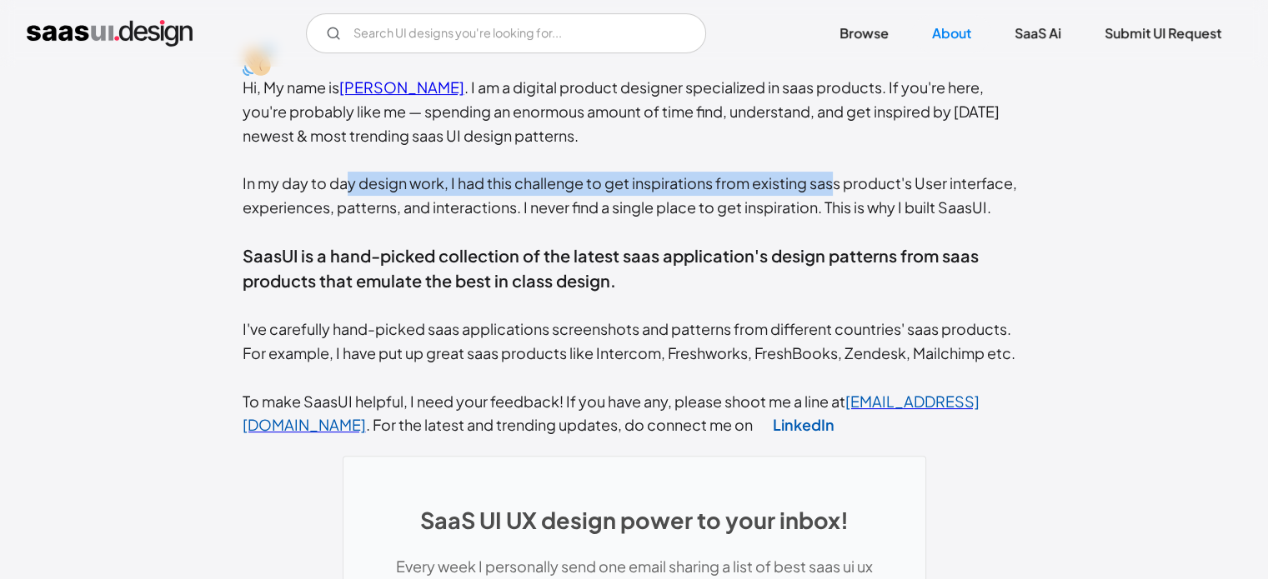
drag, startPoint x: 343, startPoint y: 193, endPoint x: 836, endPoint y: 176, distance: 492.9
click at [836, 176] on div "Hi, My name is Rakesh Mondal . I am a digital product designer specialized in s…" at bounding box center [635, 257] width 784 height 362
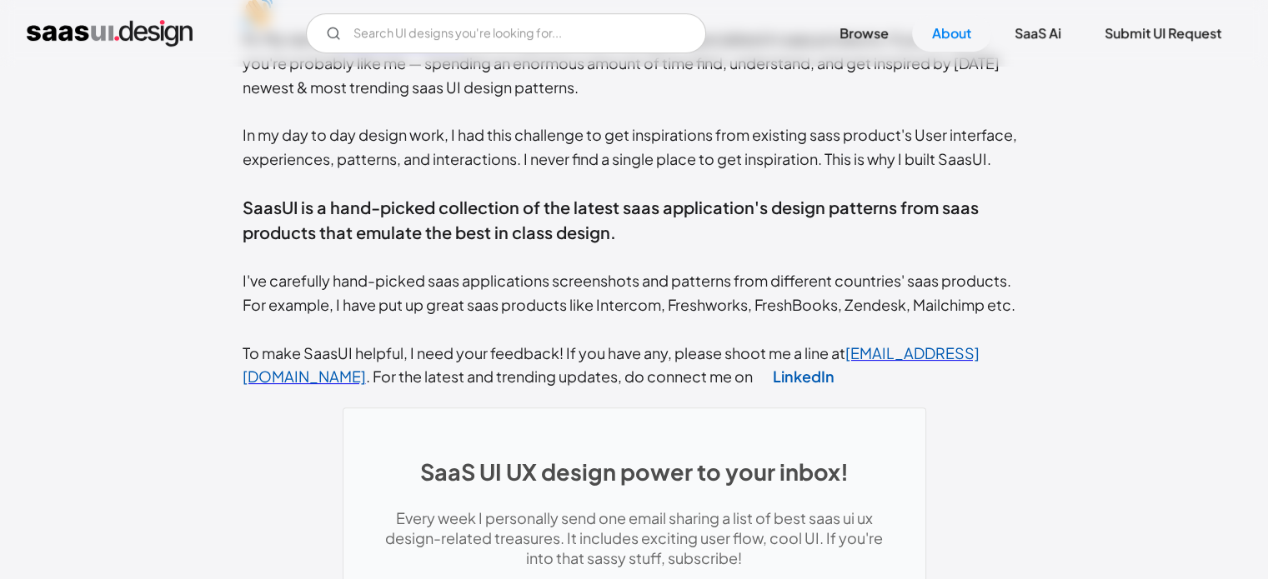
click at [902, 142] on div "Hi, My name is Rakesh Mondal . I am a digital product designer specialized in s…" at bounding box center [635, 209] width 784 height 362
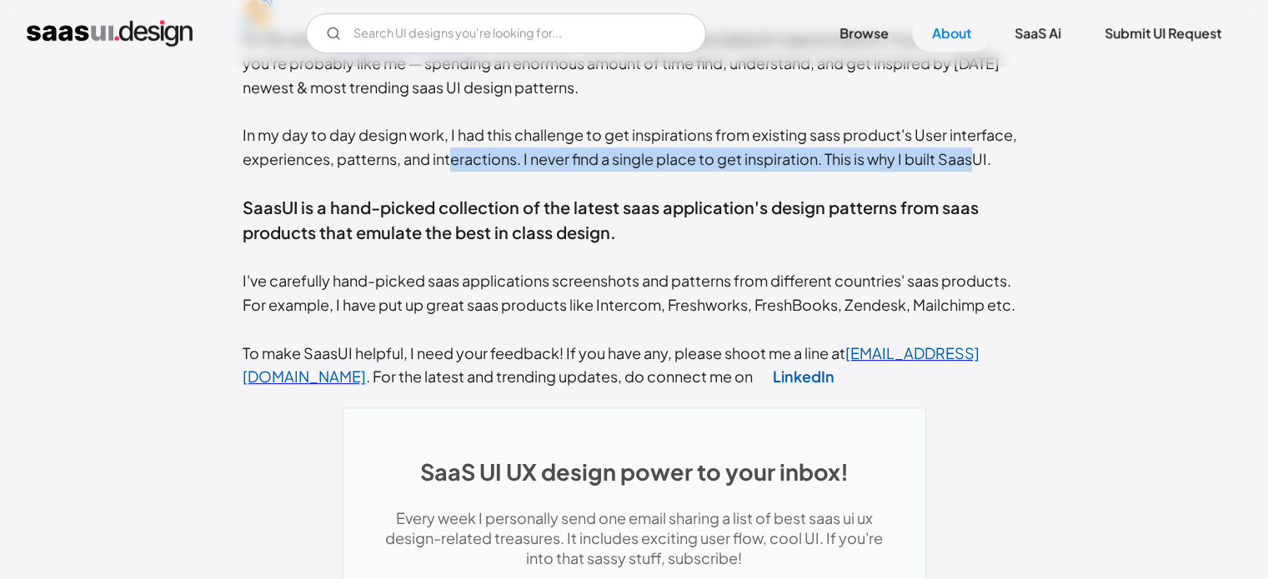
drag, startPoint x: 453, startPoint y: 151, endPoint x: 978, endPoint y: 168, distance: 525.4
click at [978, 168] on div "Hi, My name is Rakesh Mondal . I am a digital product designer specialized in s…" at bounding box center [635, 209] width 784 height 362
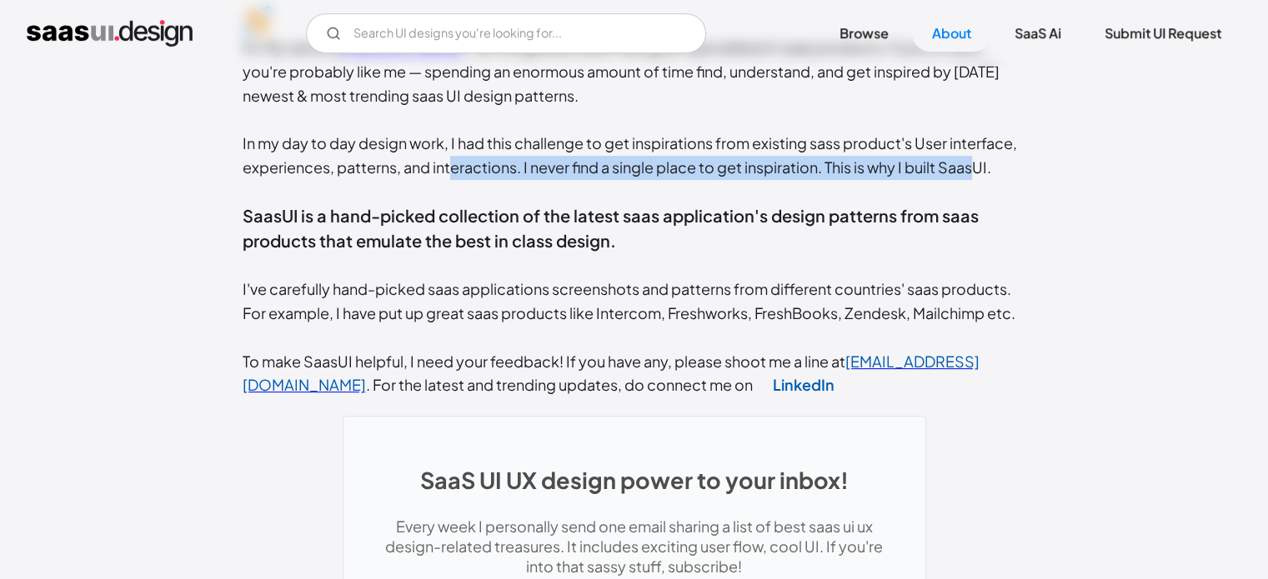
scroll to position [432, 0]
click at [627, 173] on div "Hi, My name is Rakesh Mondal . I am a digital product designer specialized in s…" at bounding box center [635, 219] width 784 height 362
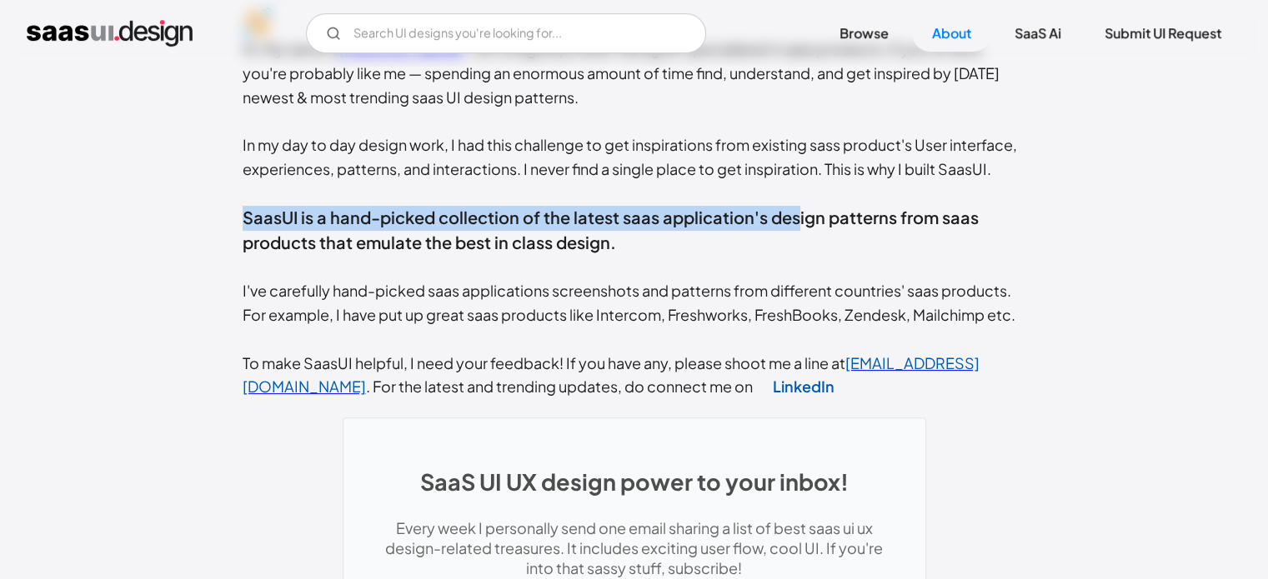
drag, startPoint x: 199, startPoint y: 228, endPoint x: 797, endPoint y: 209, distance: 598.0
click at [797, 209] on div "Hi, My name is Rakesh Mondal . I am a digital product designer specialized in s…" at bounding box center [634, 471] width 1268 height 1034
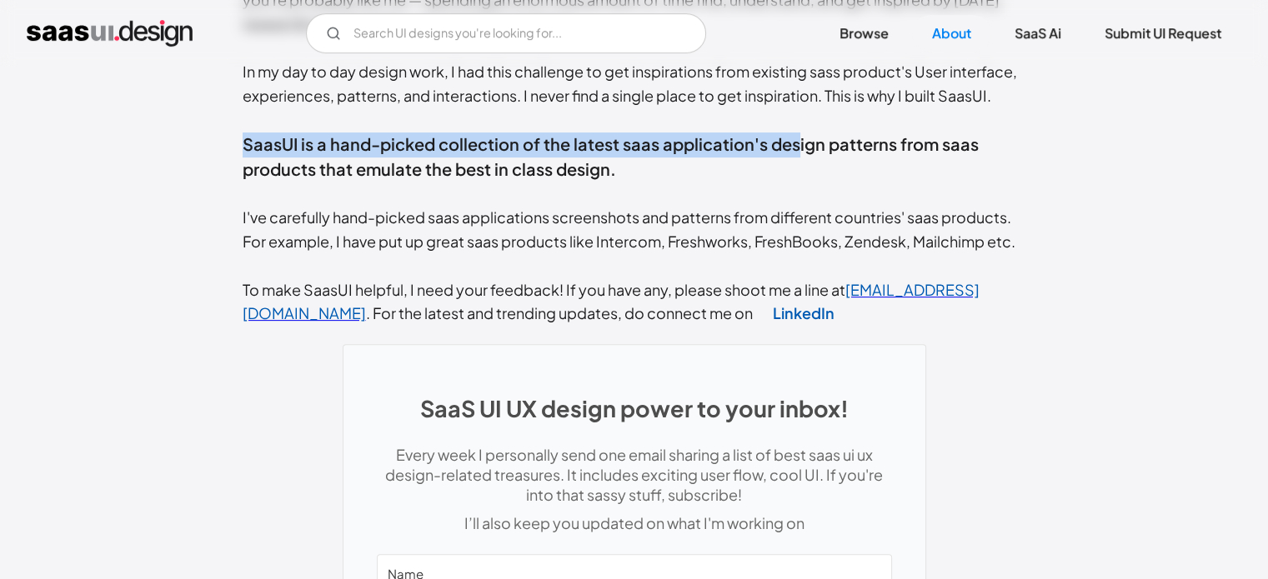
scroll to position [513, 0]
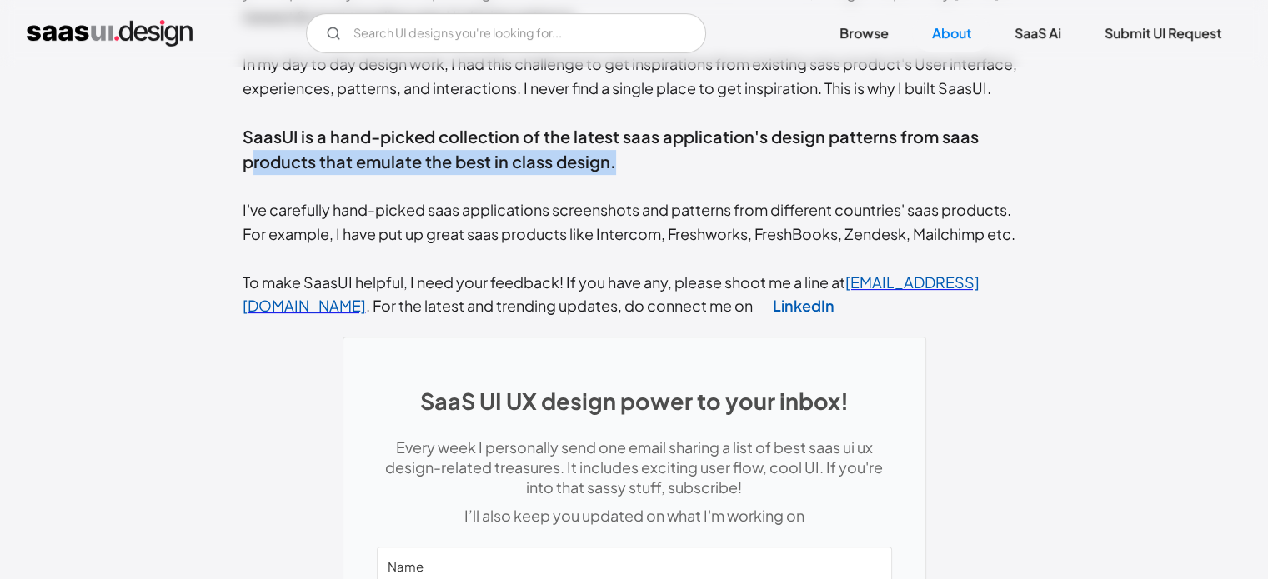
drag, startPoint x: 252, startPoint y: 170, endPoint x: 689, endPoint y: 153, distance: 437.1
click at [689, 153] on div "Hi, My name is Rakesh Mondal . I am a digital product designer specialized in s…" at bounding box center [635, 138] width 784 height 362
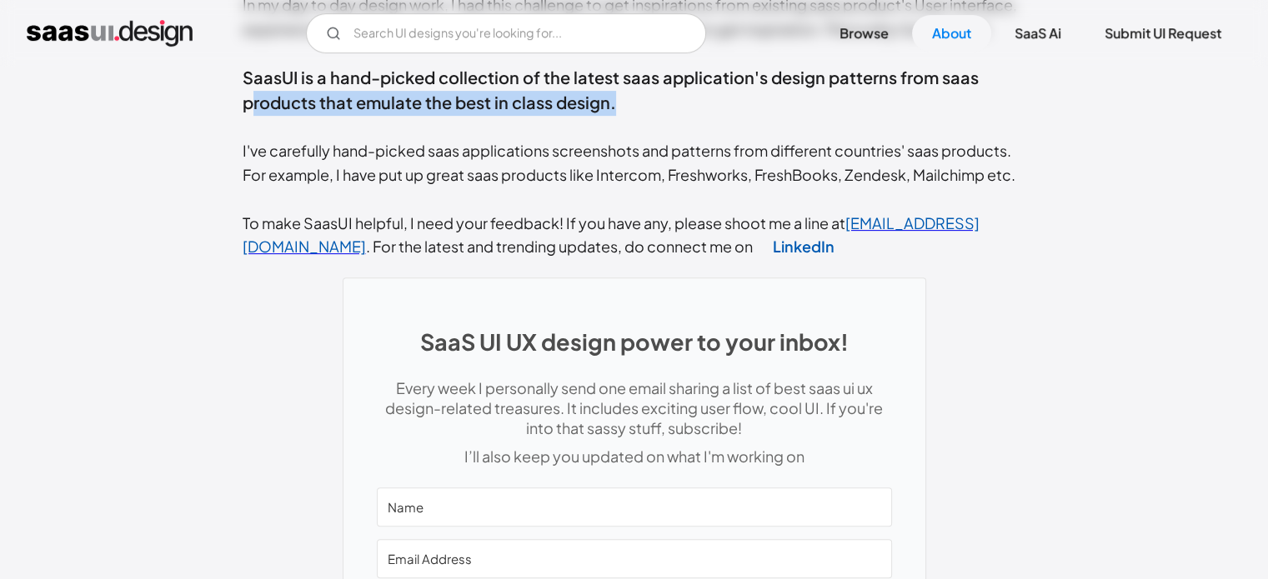
scroll to position [575, 0]
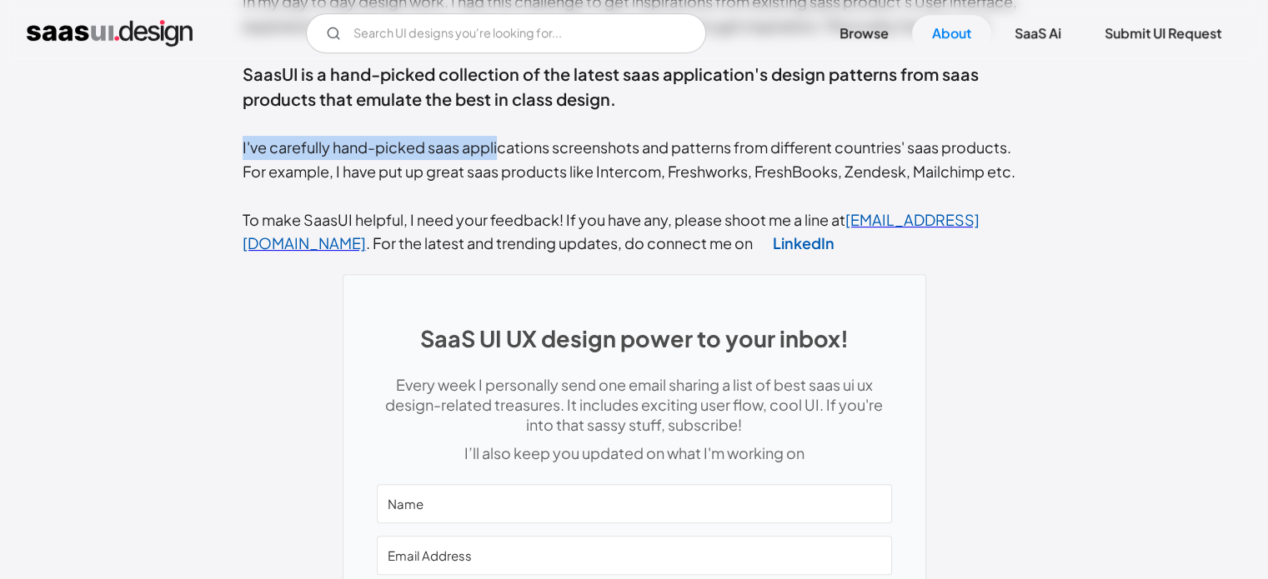
drag, startPoint x: 215, startPoint y: 153, endPoint x: 514, endPoint y: 146, distance: 299.4
click at [514, 146] on div "Hi, My name is Rakesh Mondal . I am a digital product designer specialized in s…" at bounding box center [634, 328] width 1268 height 1034
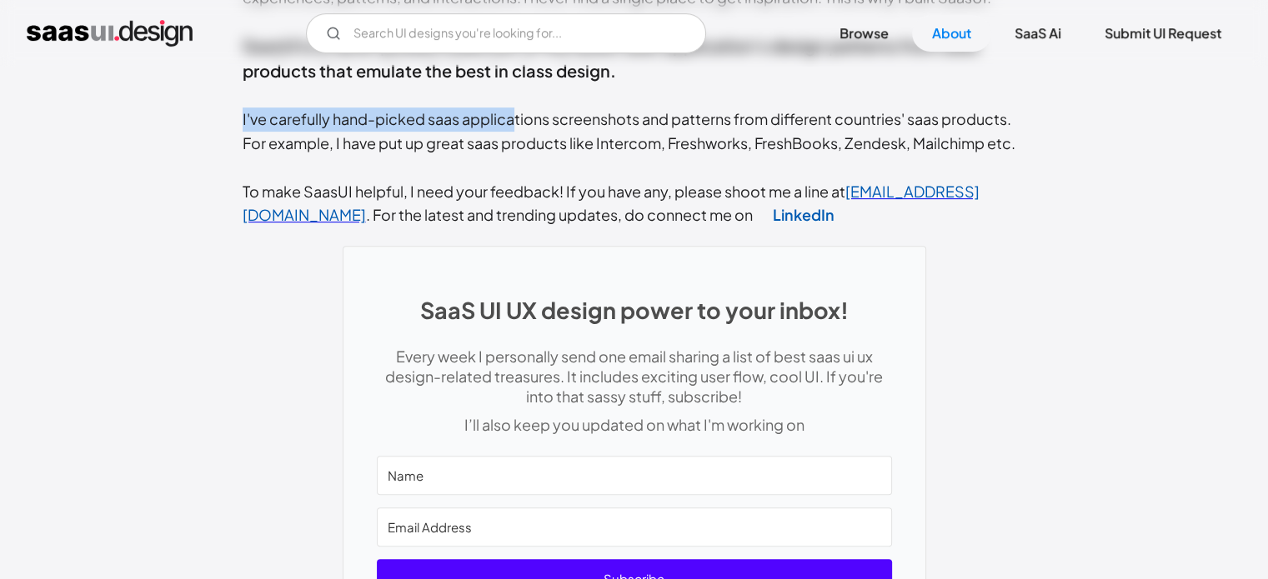
scroll to position [605, 0]
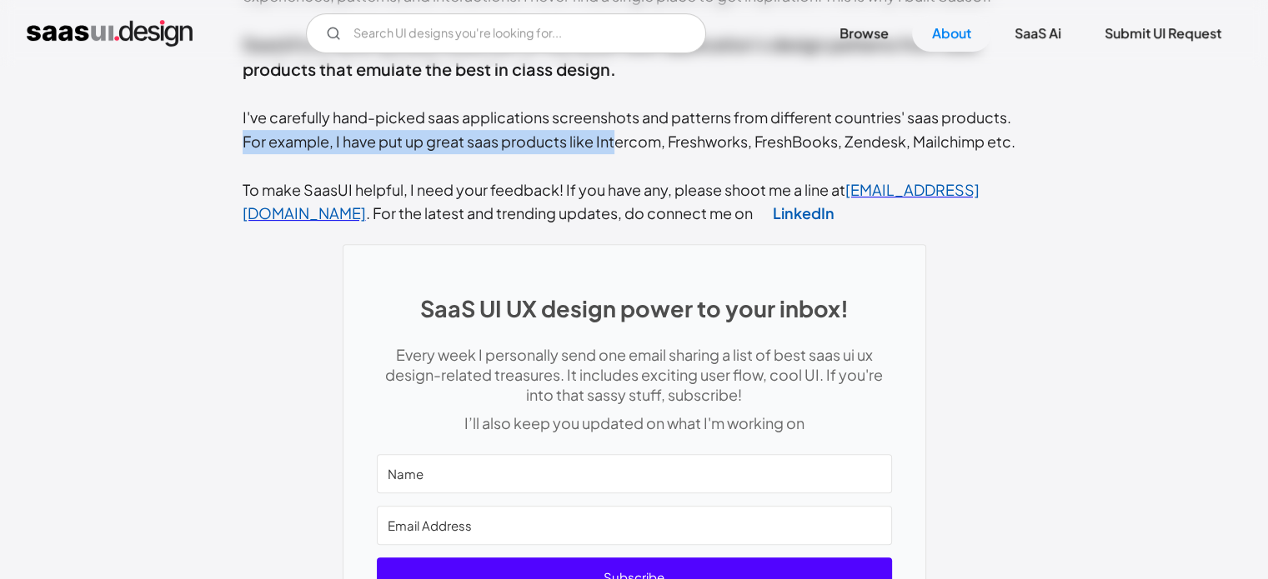
drag, startPoint x: 242, startPoint y: 148, endPoint x: 617, endPoint y: 142, distance: 375.2
click at [617, 142] on div "Hi, My name is Rakesh Mondal . I am a digital product designer specialized in s…" at bounding box center [635, 45] width 784 height 362
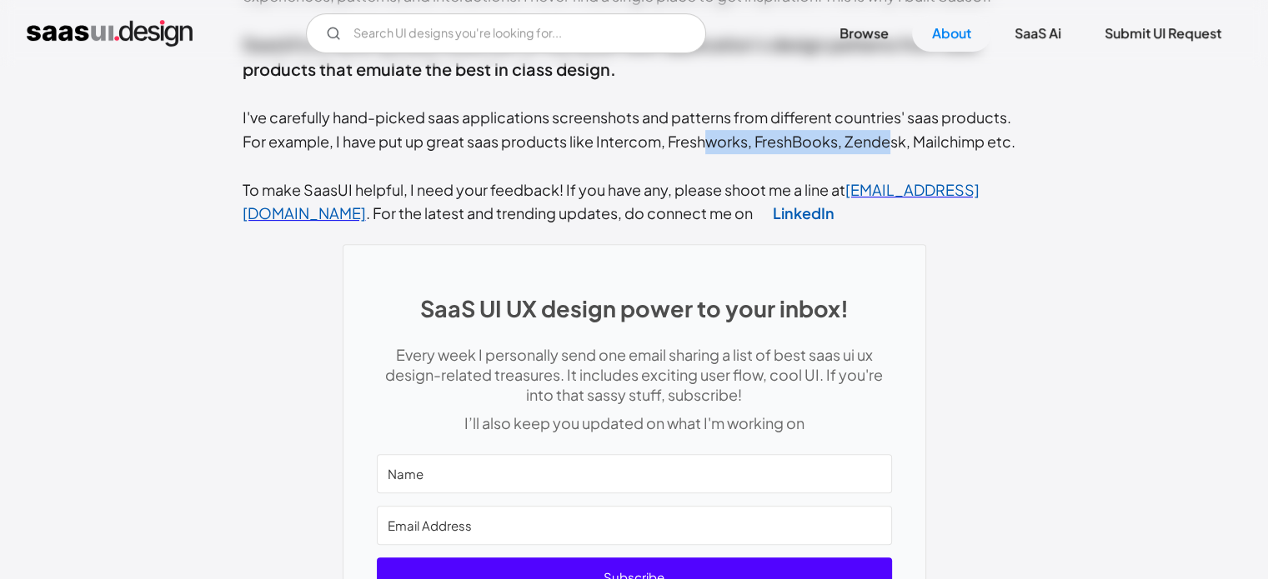
drag, startPoint x: 712, startPoint y: 142, endPoint x: 894, endPoint y: 142, distance: 182.6
click at [894, 142] on div "Hi, My name is Rakesh Mondal . I am a digital product designer specialized in s…" at bounding box center [635, 45] width 784 height 362
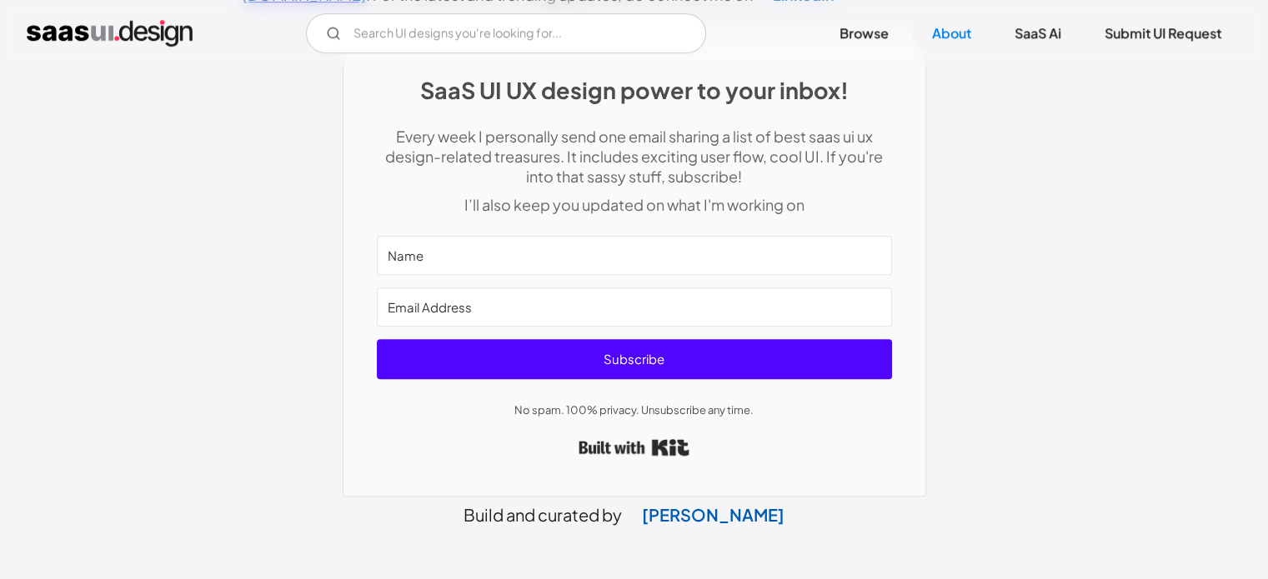
scroll to position [898, 0]
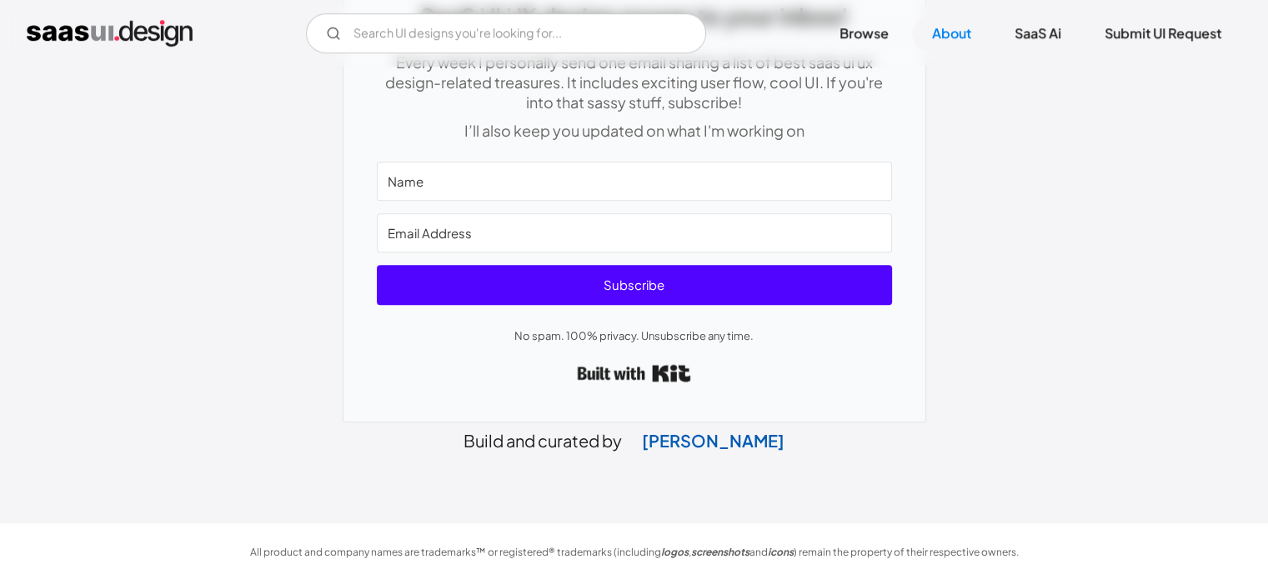
click at [656, 368] on link "Built with Kit" at bounding box center [633, 373] width 113 height 31
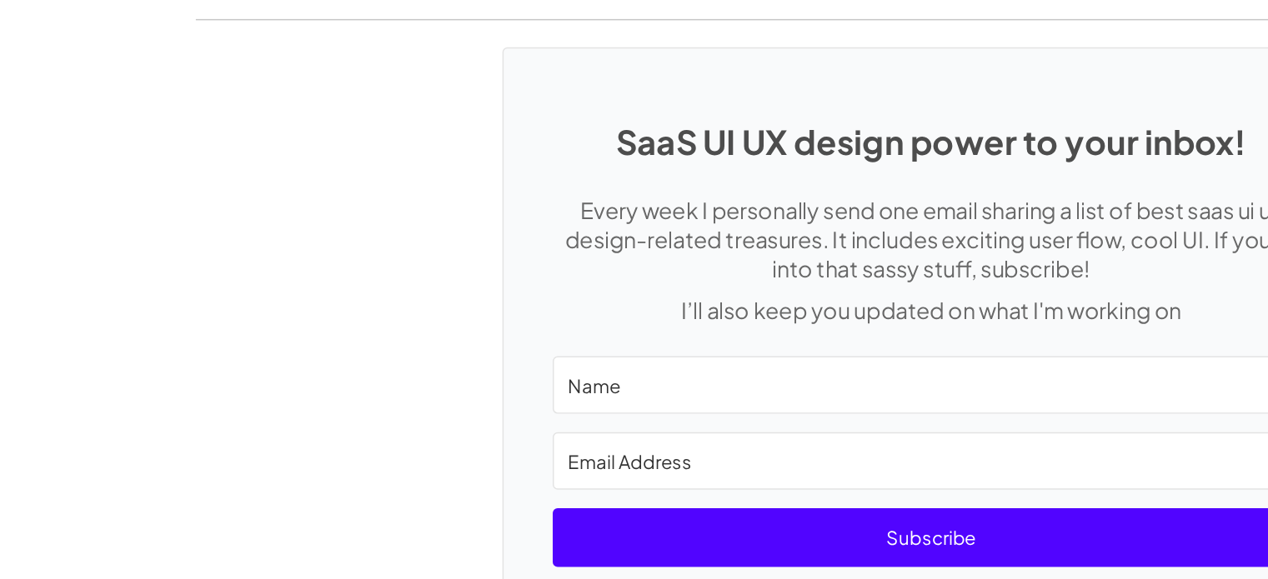
scroll to position [2269, 0]
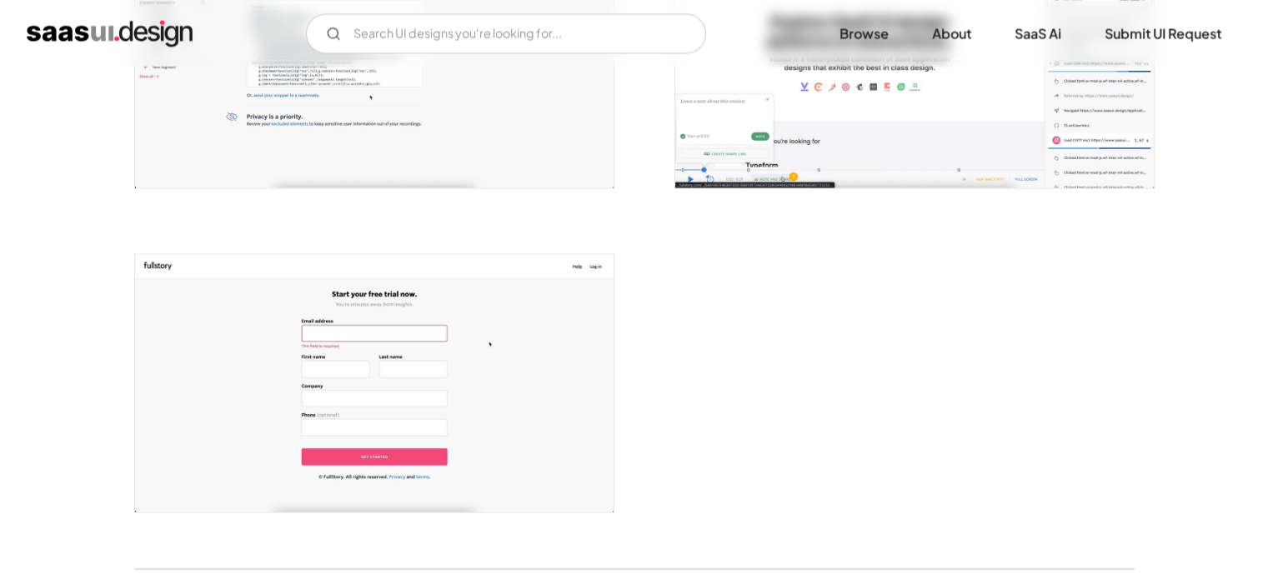
scroll to position [3058, 0]
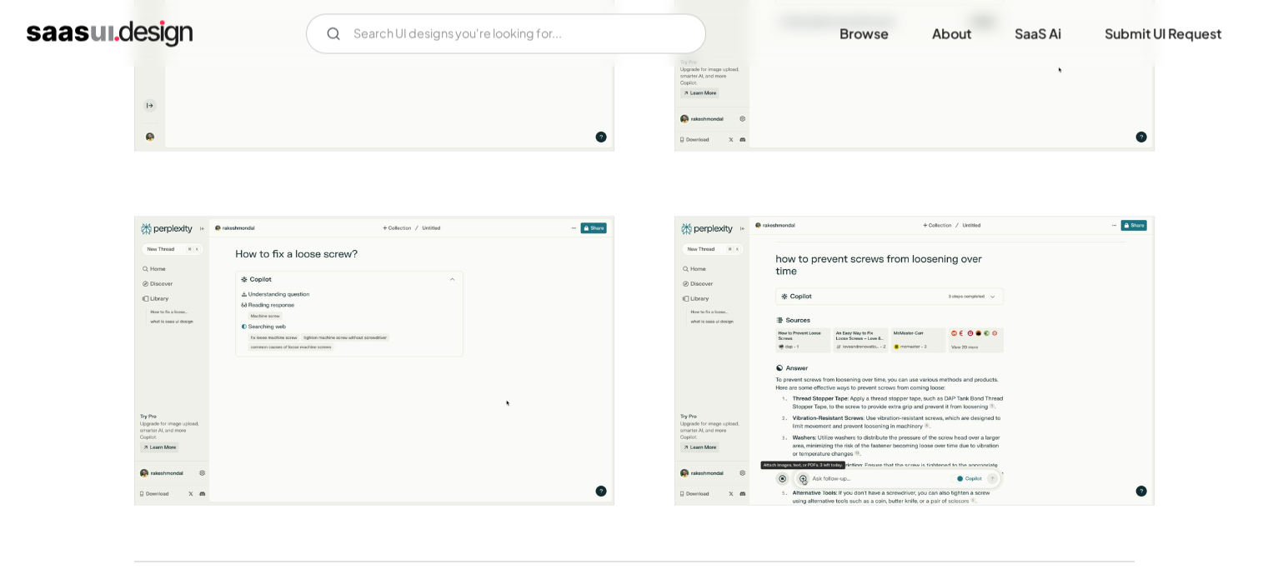
scroll to position [3008, 0]
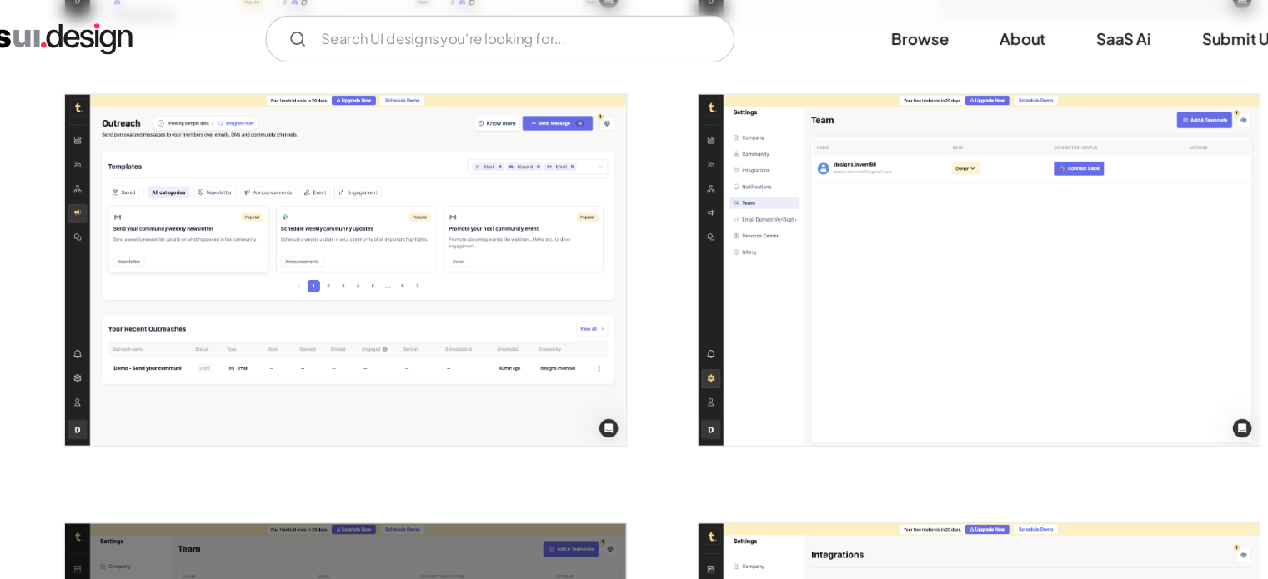
scroll to position [3597, 0]
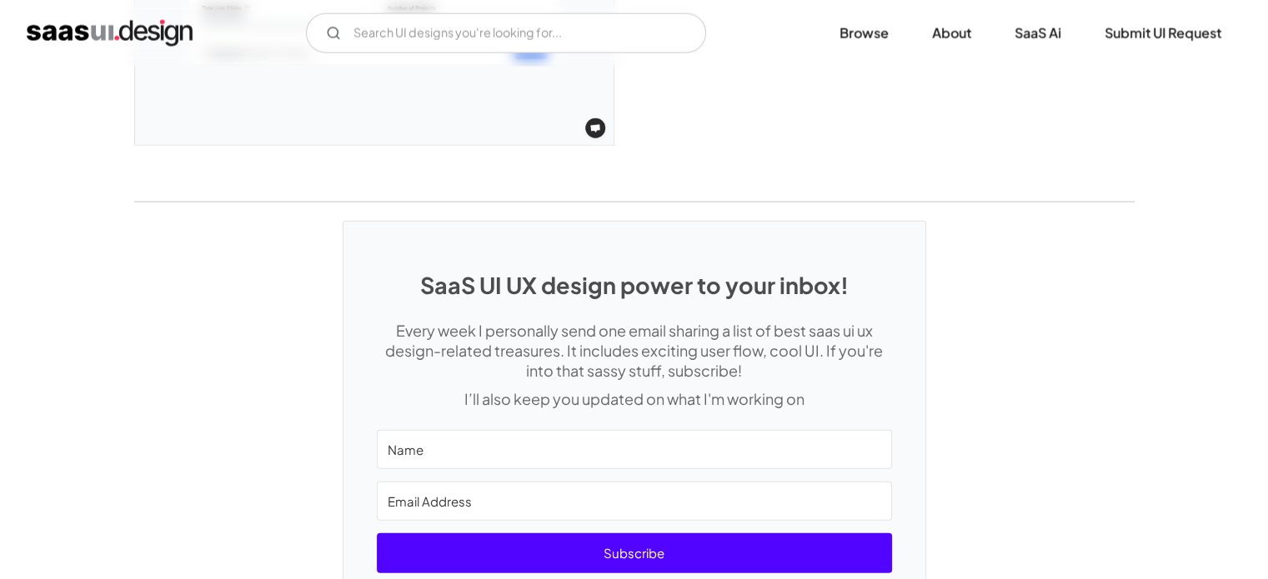
scroll to position [3838, 0]
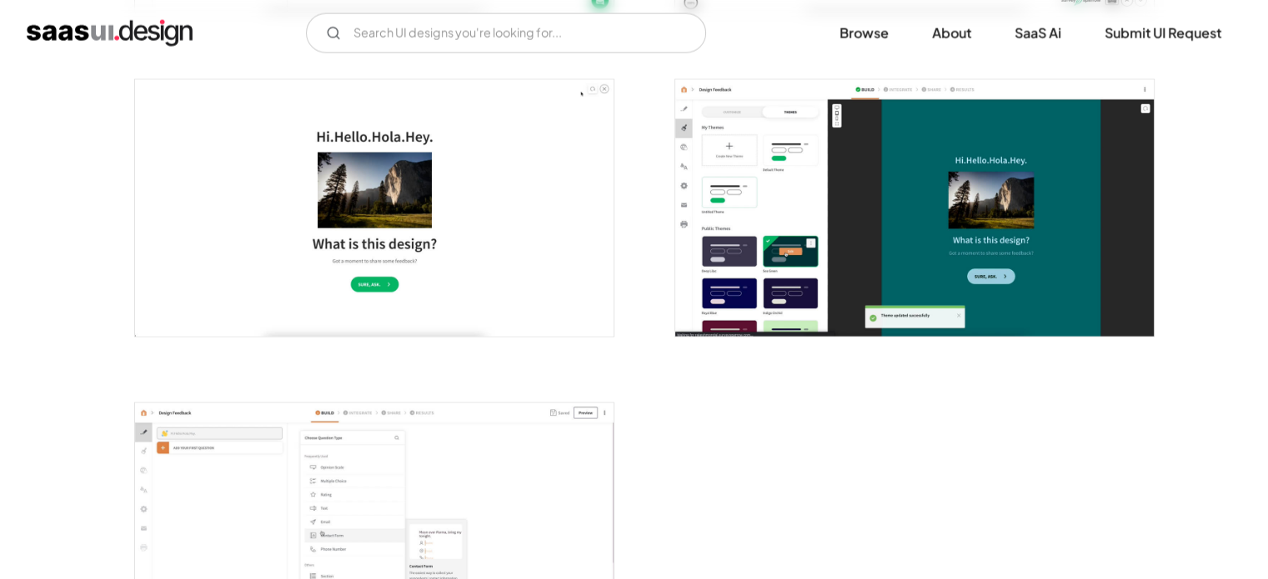
scroll to position [3867, 0]
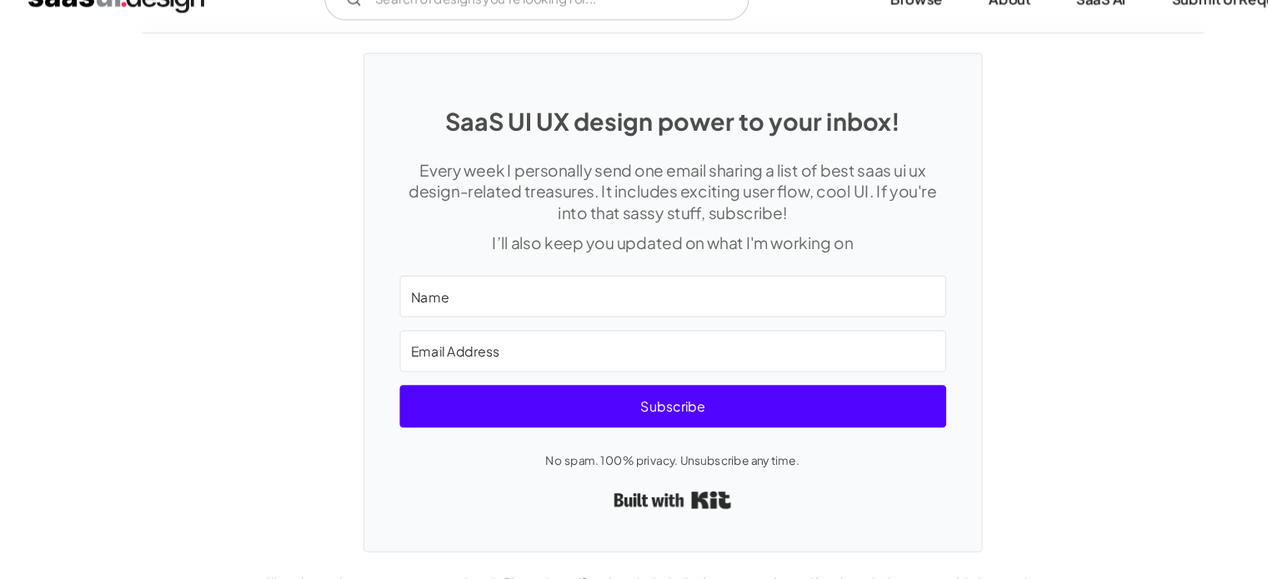
scroll to position [4604, 0]
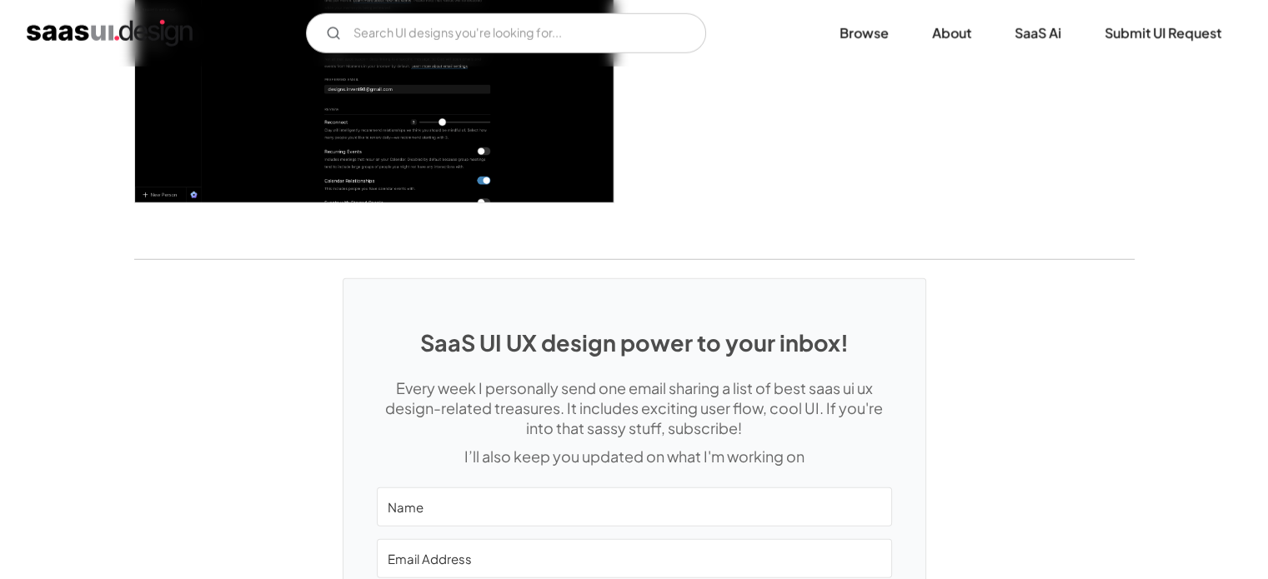
scroll to position [4732, 0]
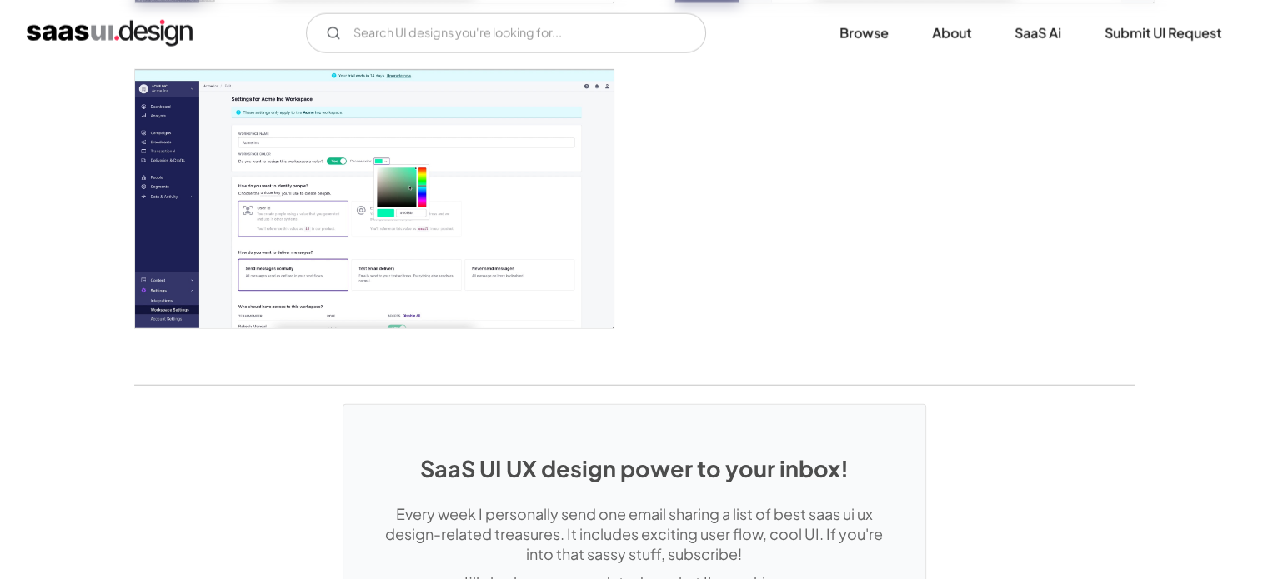
scroll to position [4234, 0]
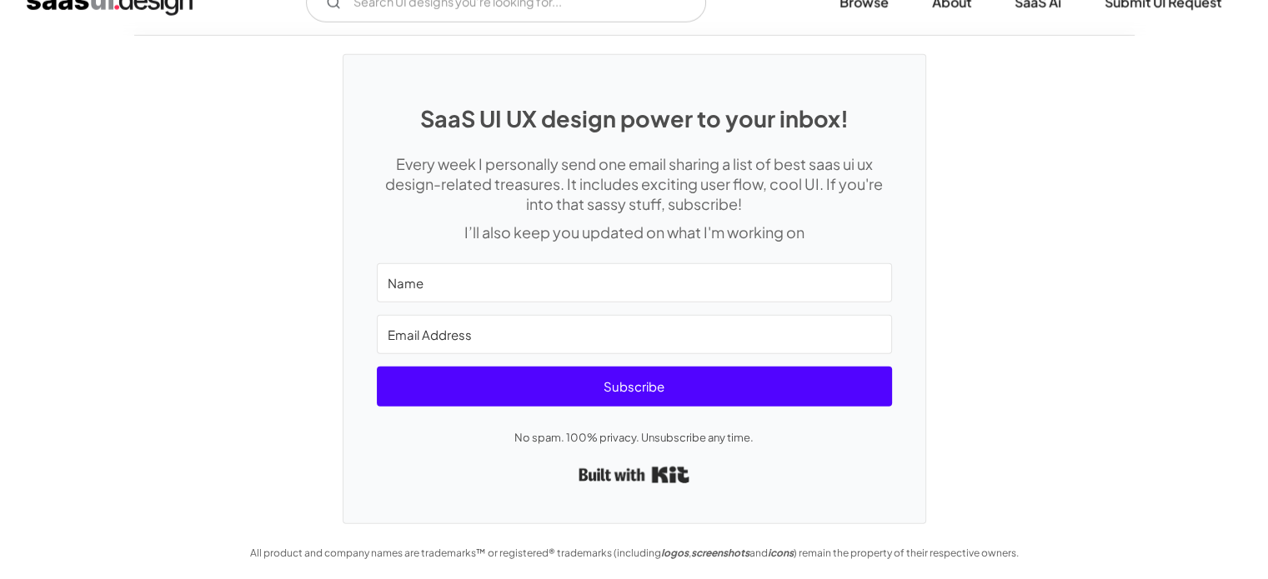
scroll to position [4731, 0]
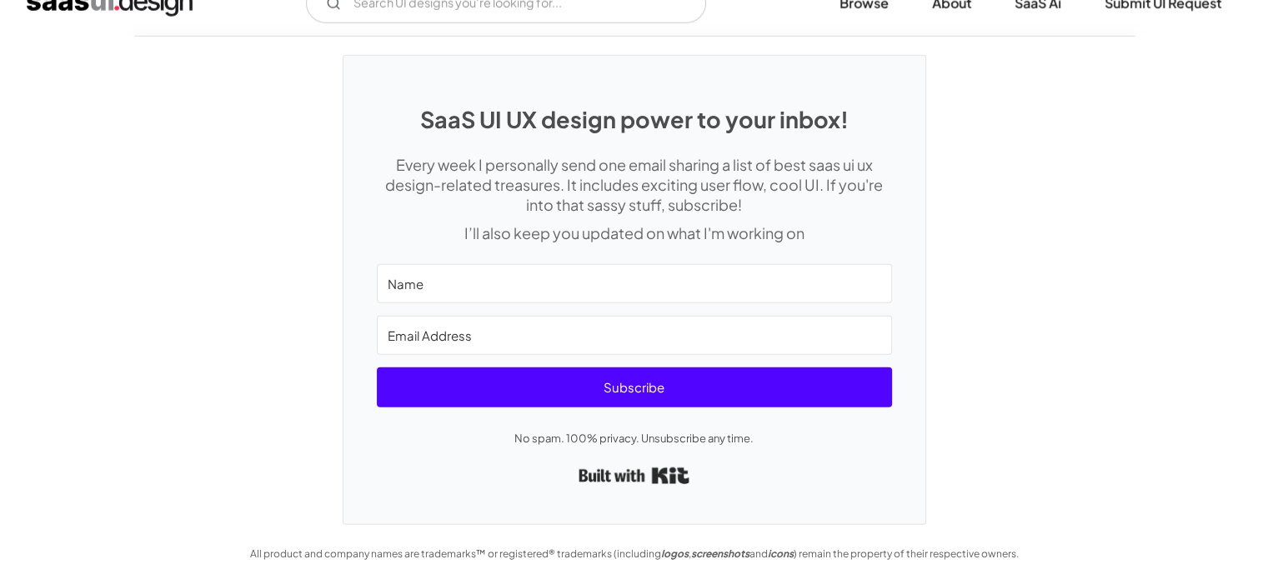
click at [445, 293] on input "Name" at bounding box center [634, 283] width 515 height 39
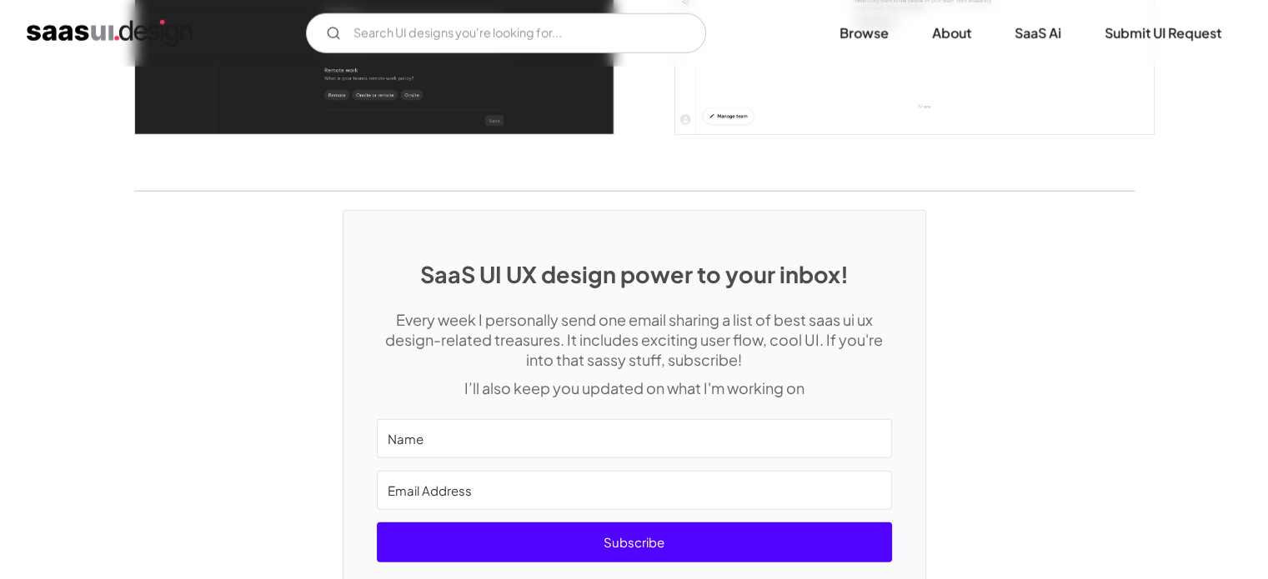
scroll to position [4576, 0]
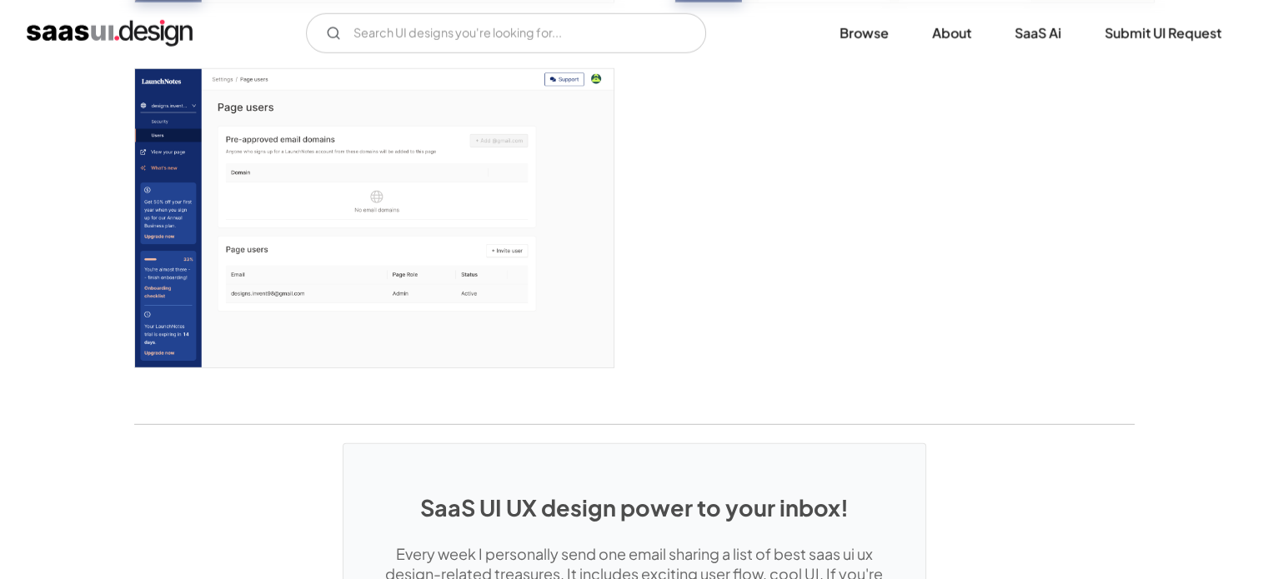
scroll to position [4734, 0]
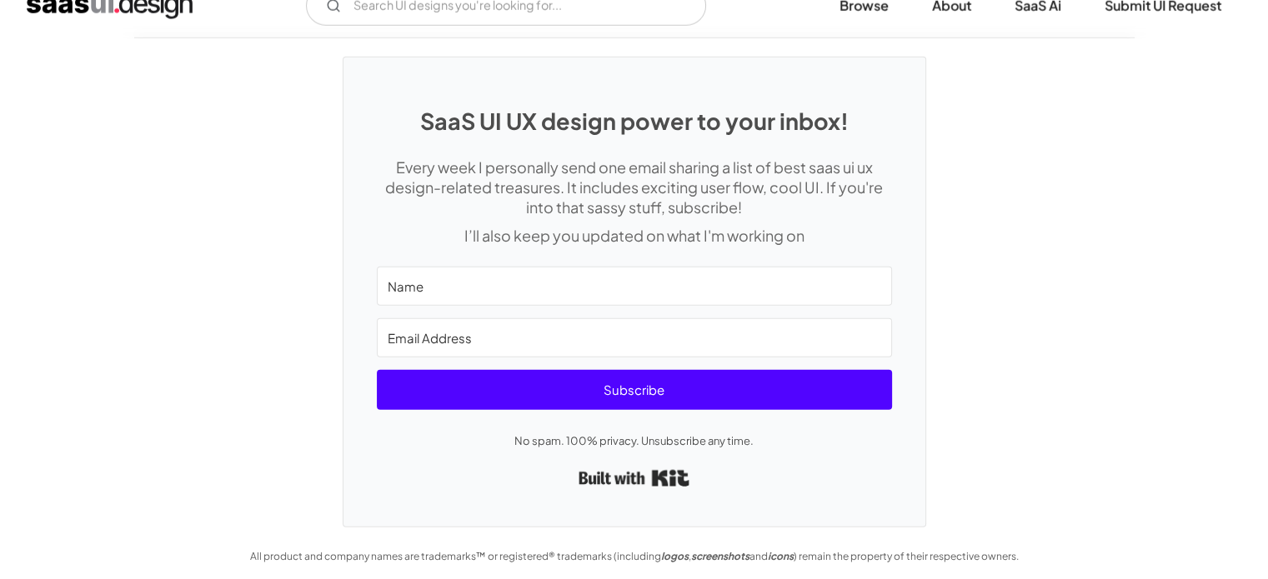
scroll to position [4644, 0]
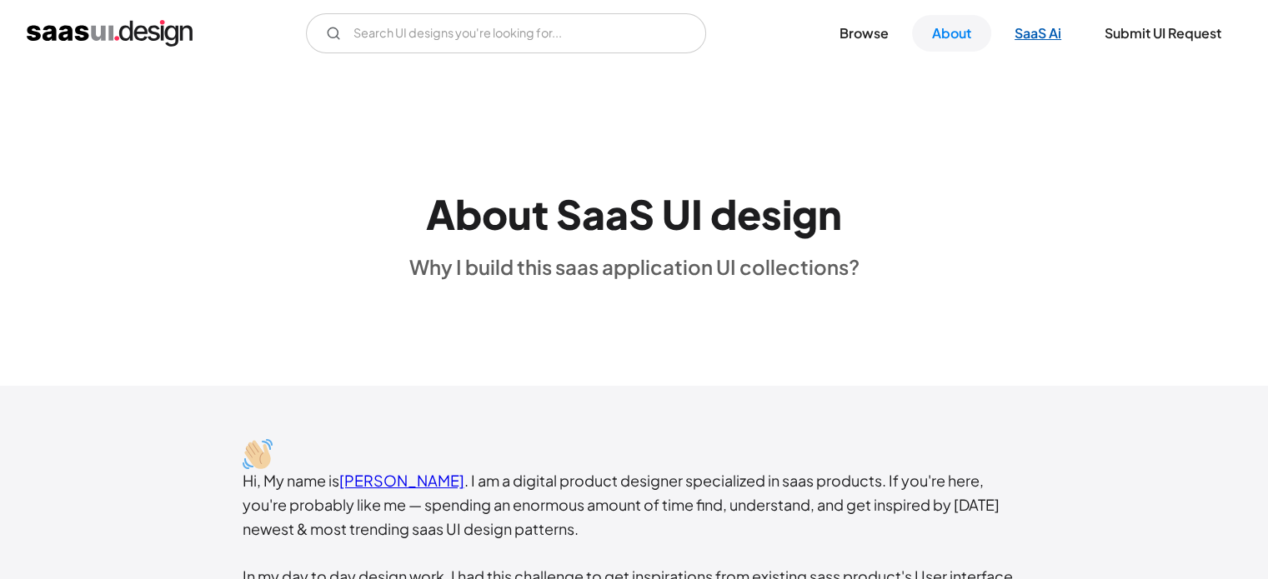
click at [1030, 34] on link "SaaS Ai" at bounding box center [1037, 33] width 87 height 37
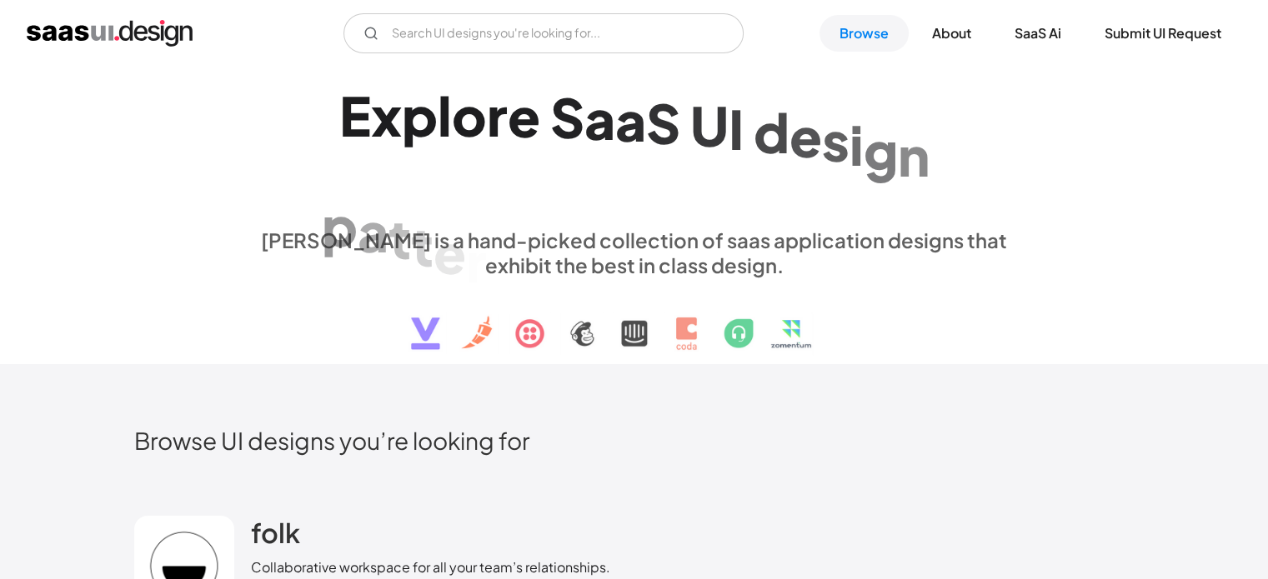
scroll to position [103, 0]
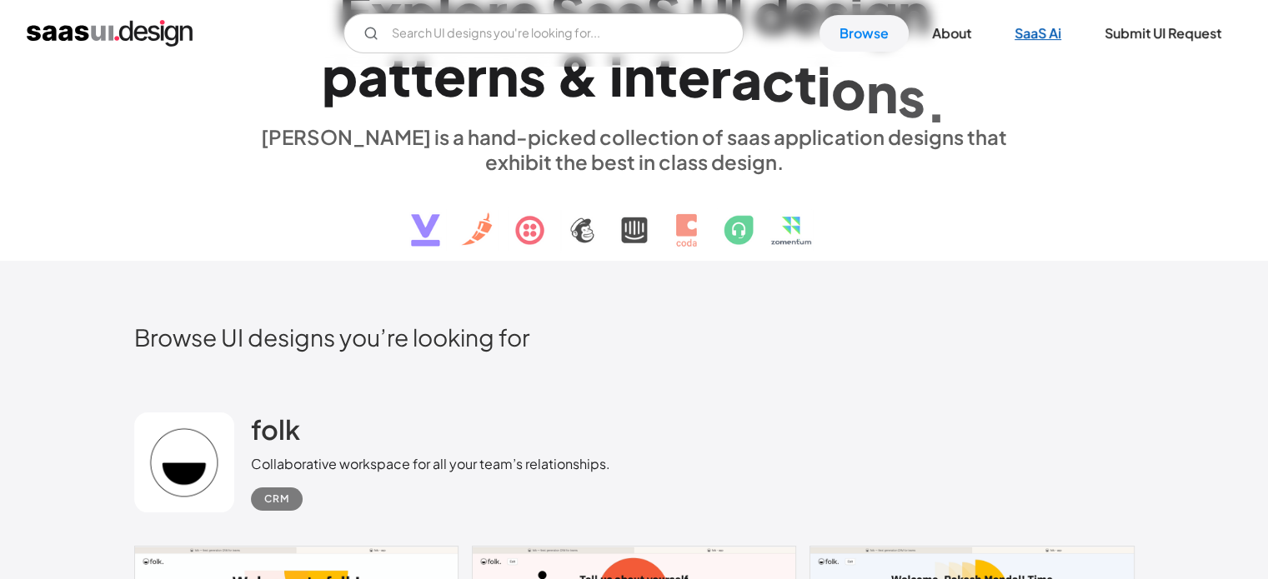
click at [1032, 25] on link "SaaS Ai" at bounding box center [1037, 33] width 87 height 37
